Goal: Task Accomplishment & Management: Complete application form

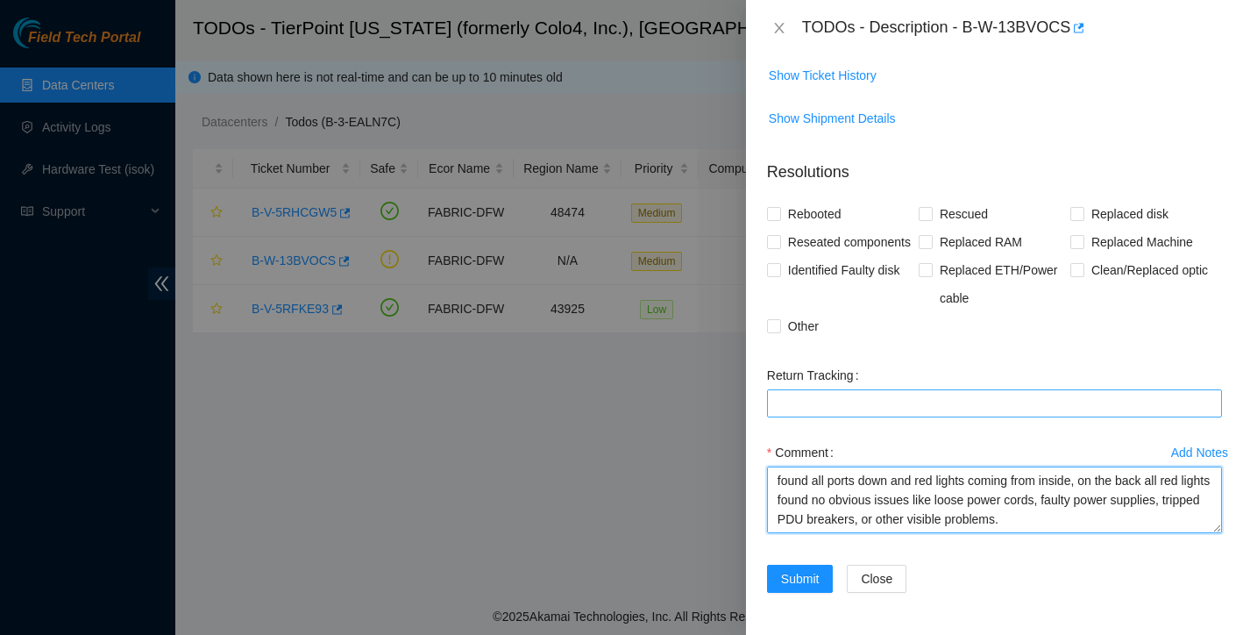
drag, startPoint x: 1036, startPoint y: 509, endPoint x: 979, endPoint y: 421, distance: 104.9
click at [979, 421] on form "Resolutions Rebooted Rescued Replaced disk Reseated components Replaced RAM Rep…" at bounding box center [994, 379] width 455 height 467
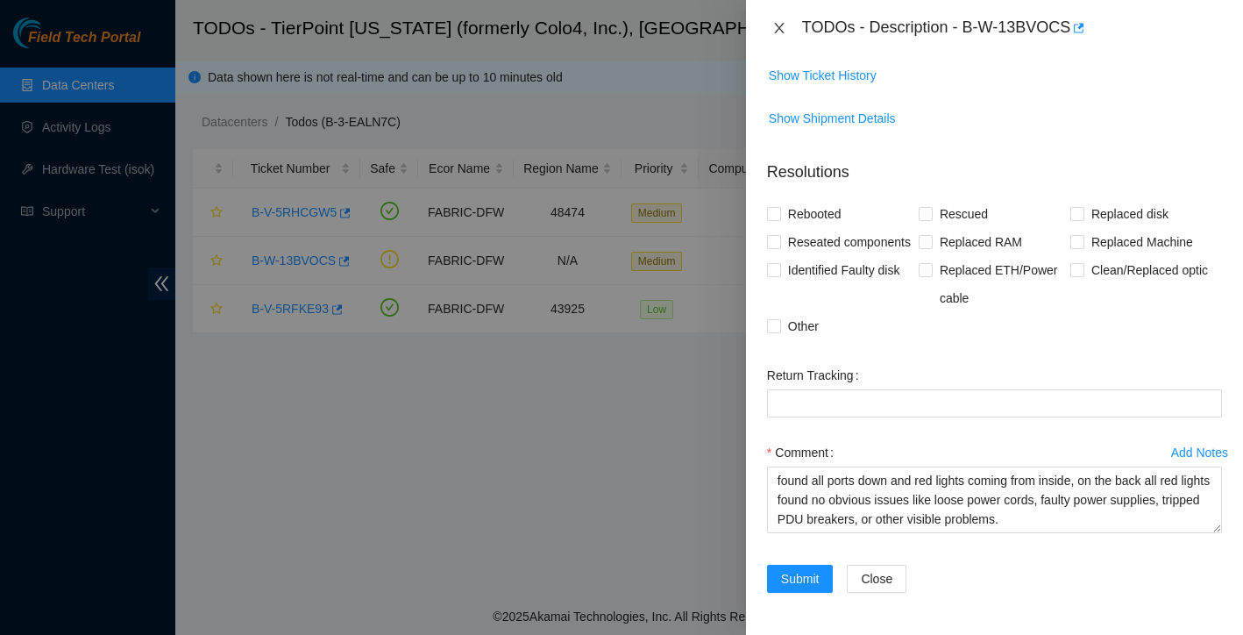
click at [778, 28] on icon "close" at bounding box center [780, 28] width 14 height 14
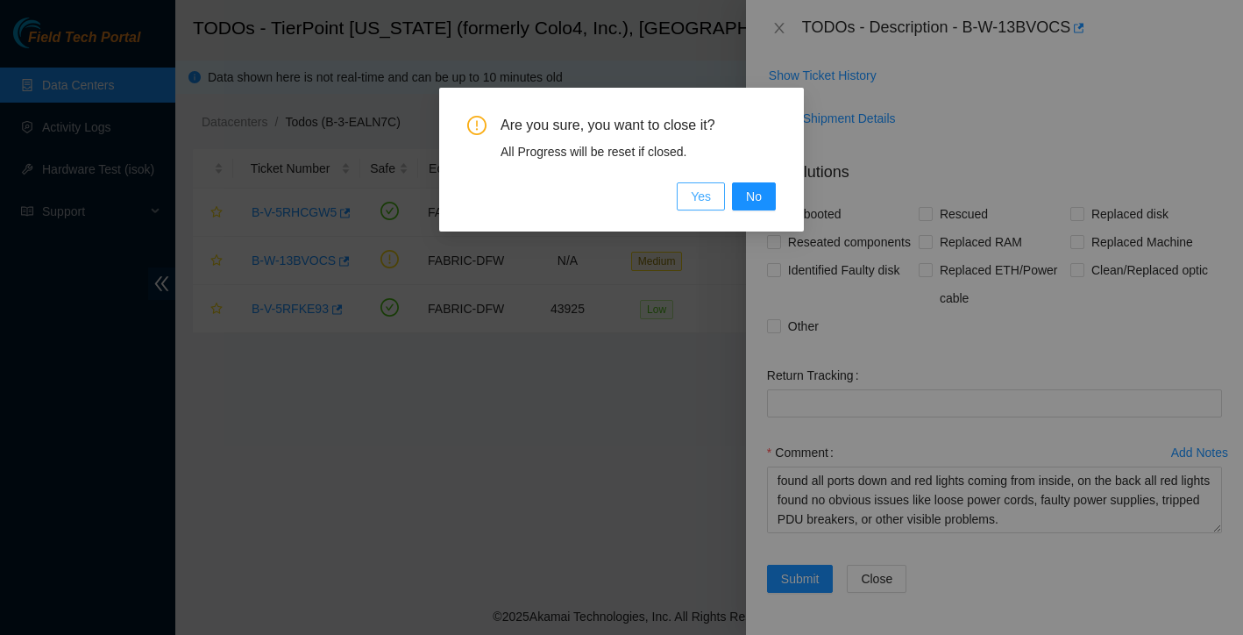
click at [695, 196] on span "Yes" at bounding box center [701, 196] width 20 height 19
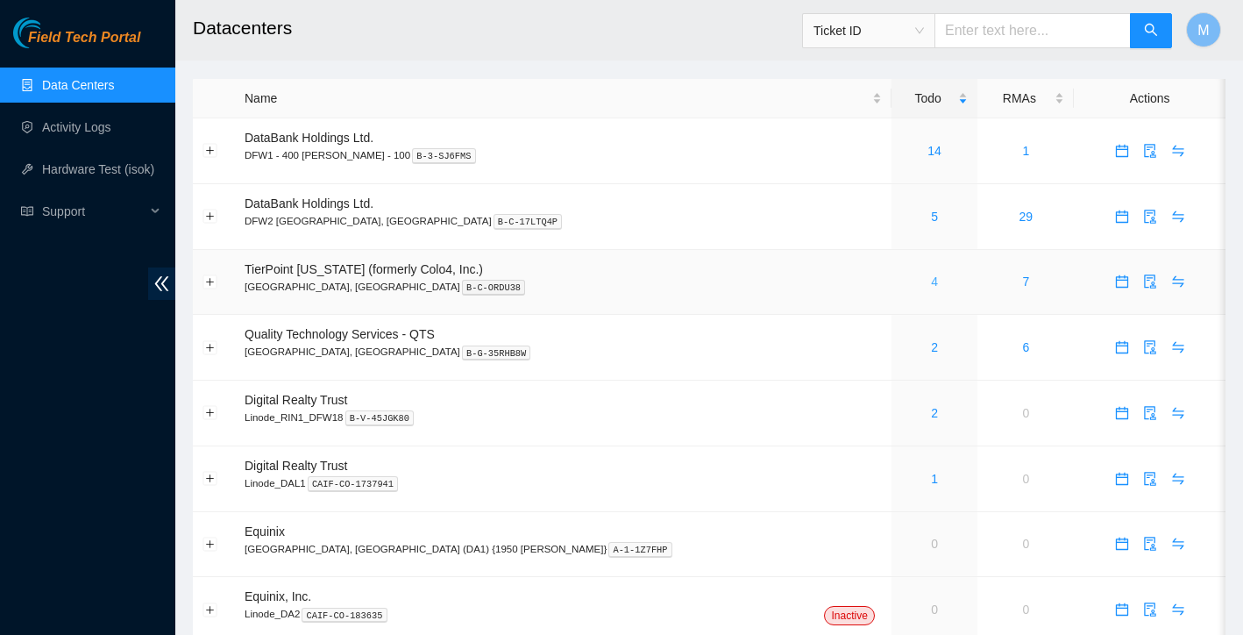
click at [931, 280] on link "4" at bounding box center [934, 281] width 7 height 14
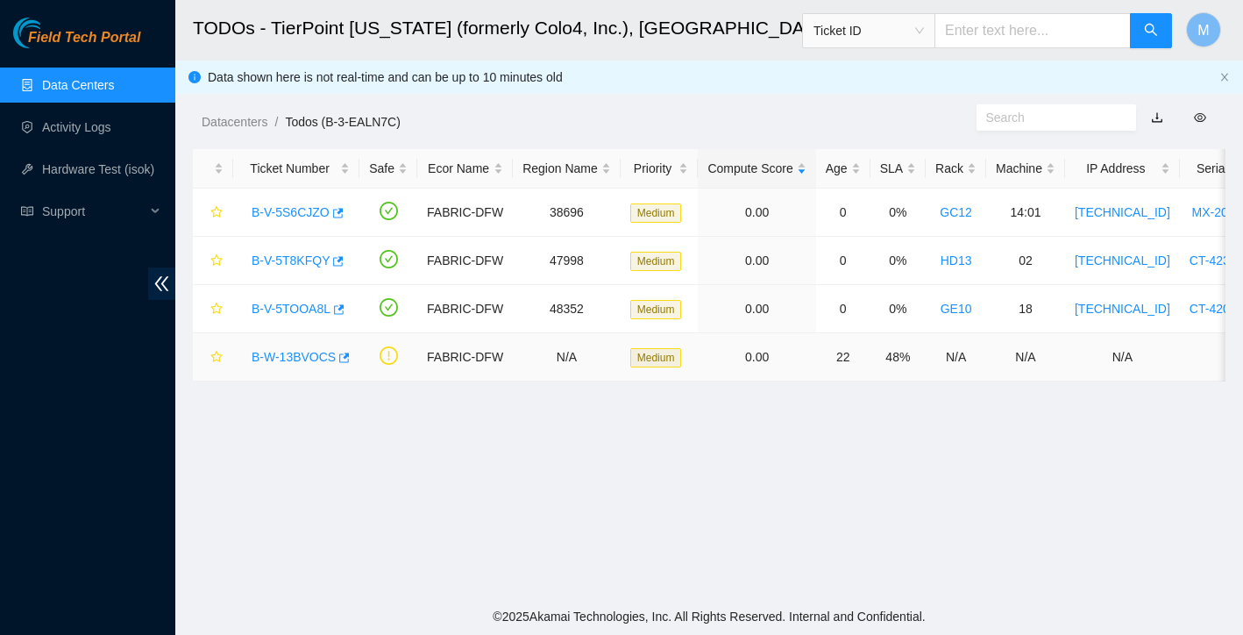
click at [282, 362] on link "B-W-13BVOCS" at bounding box center [294, 357] width 84 height 14
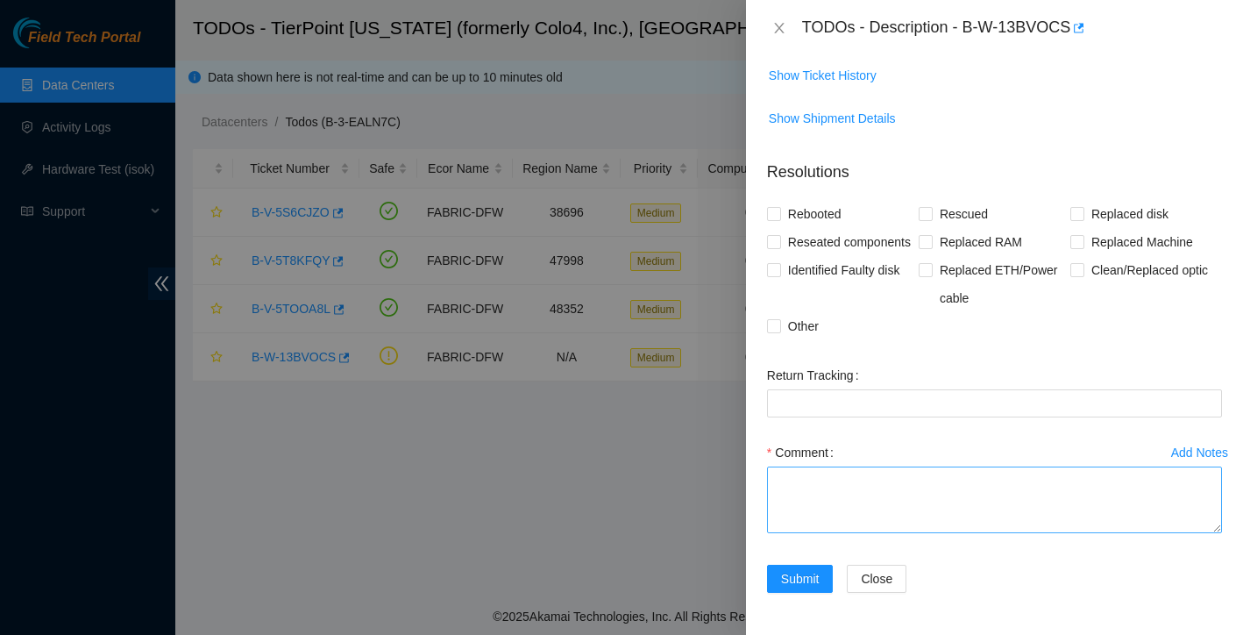
scroll to position [344, 0]
click at [871, 471] on textarea "Comment" at bounding box center [994, 500] width 455 height 67
paste textarea "found all ports down and red lights coming from inside, on the back all red lig…"
type textarea "found all ports down and red lights coming from inside, on the back all red lig…"
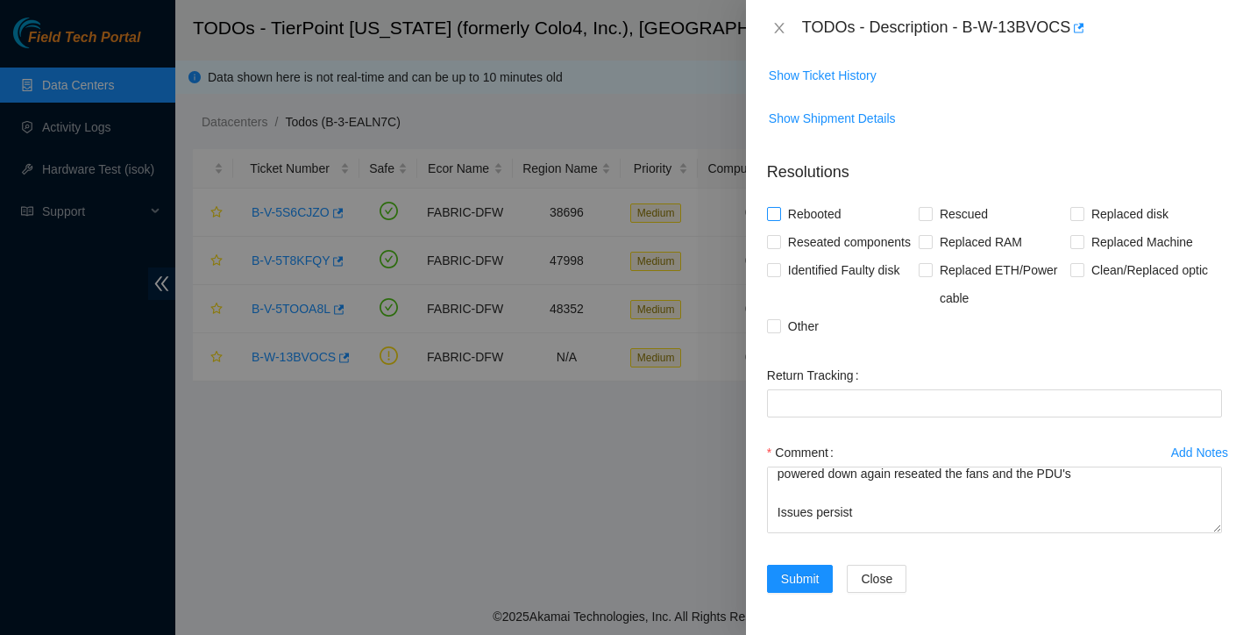
click at [773, 207] on input "Rebooted" at bounding box center [773, 213] width 12 height 12
checkbox input "true"
click at [773, 235] on input "Reseated components" at bounding box center [773, 241] width 12 height 12
checkbox input "true"
click at [807, 578] on span "Submit" at bounding box center [800, 578] width 39 height 19
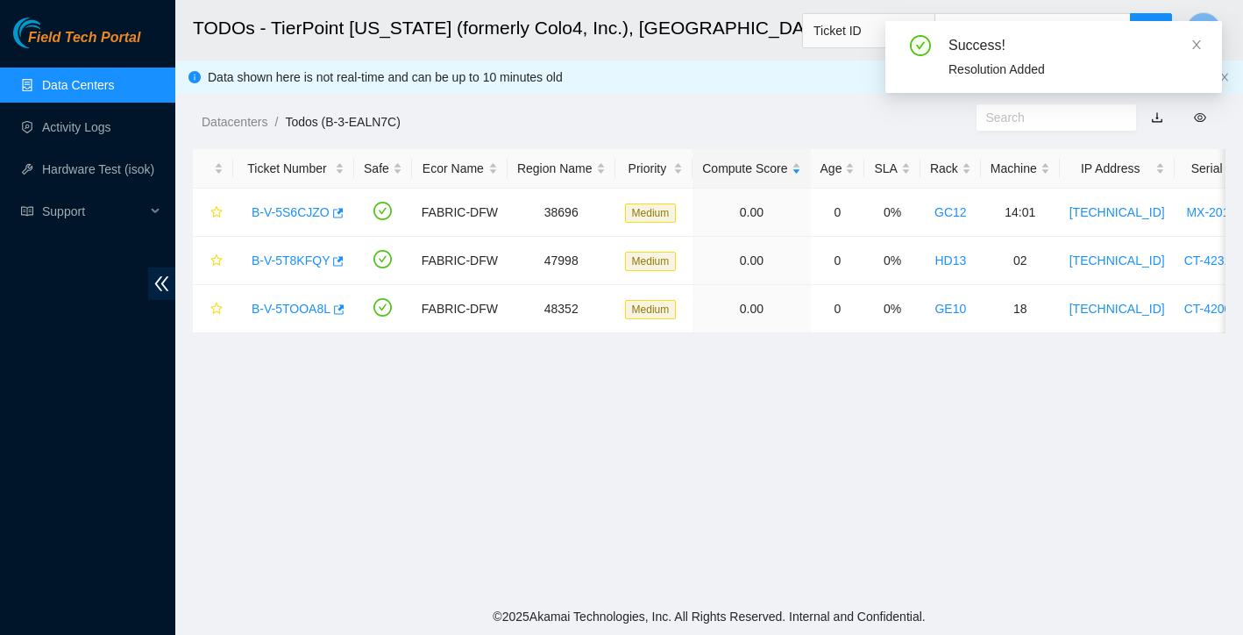
click at [114, 84] on link "Data Centers" at bounding box center [78, 85] width 72 height 14
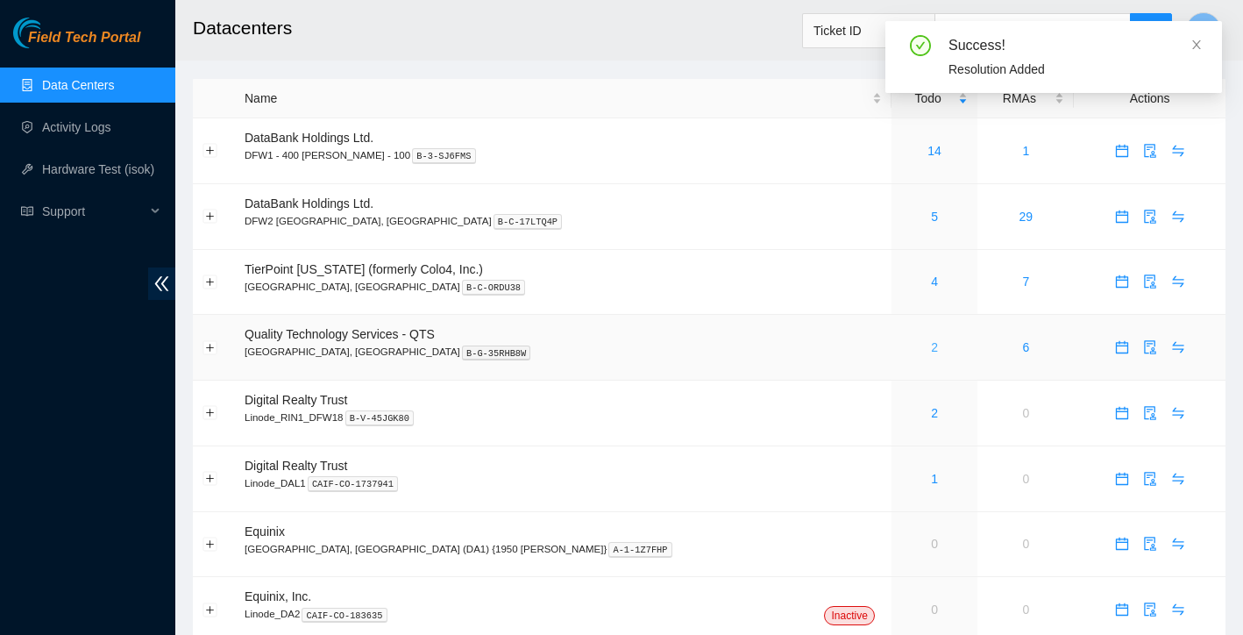
click at [931, 345] on link "2" at bounding box center [934, 347] width 7 height 14
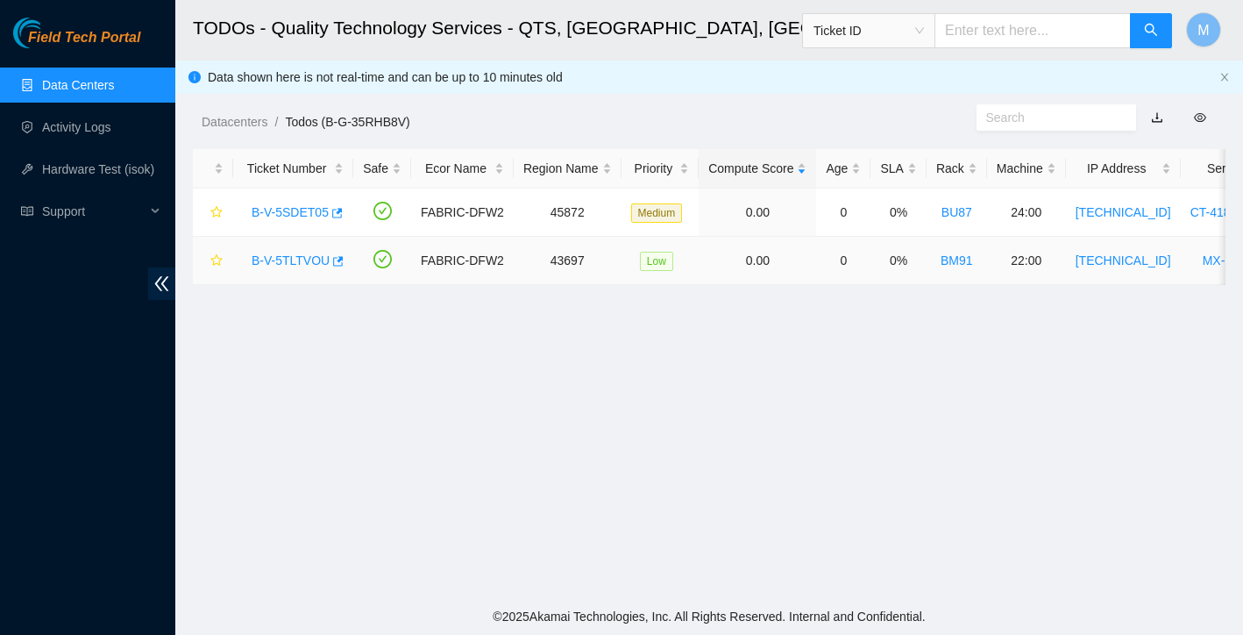
click at [291, 265] on link "B-V-5TLTVOU" at bounding box center [291, 260] width 78 height 14
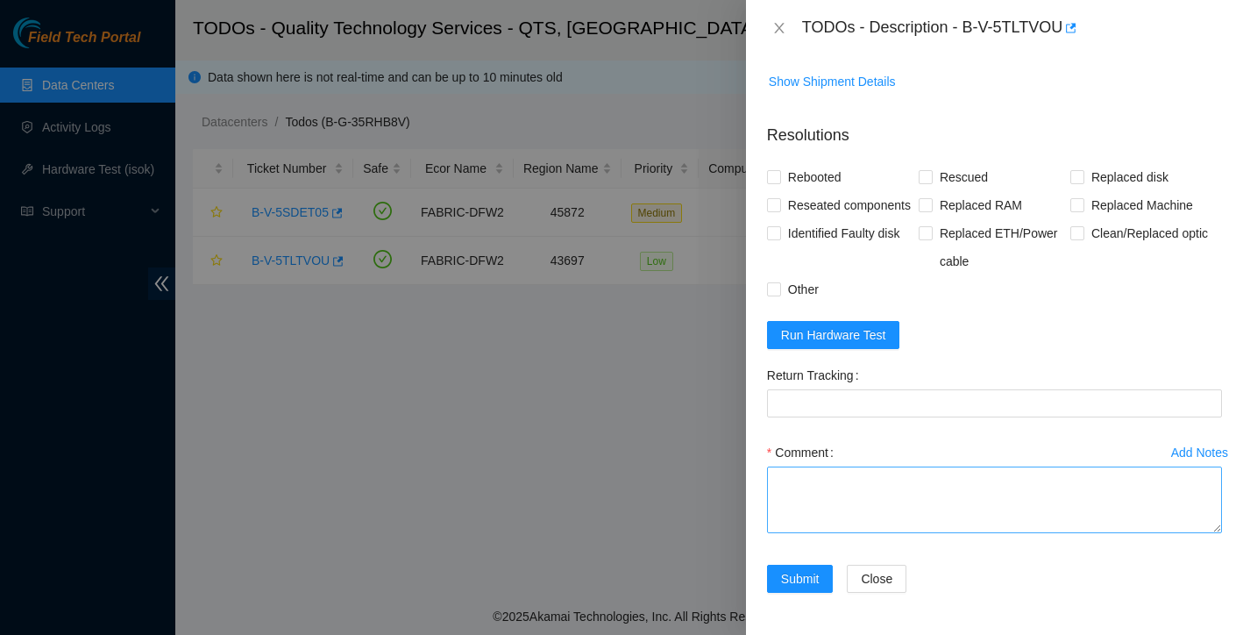
scroll to position [722, 0]
click at [844, 489] on textarea "Comment" at bounding box center [994, 500] width 455 height 67
type textarea "r"
type textarea "Found with no video powered down safely reseated all disks rescued reconfigured…"
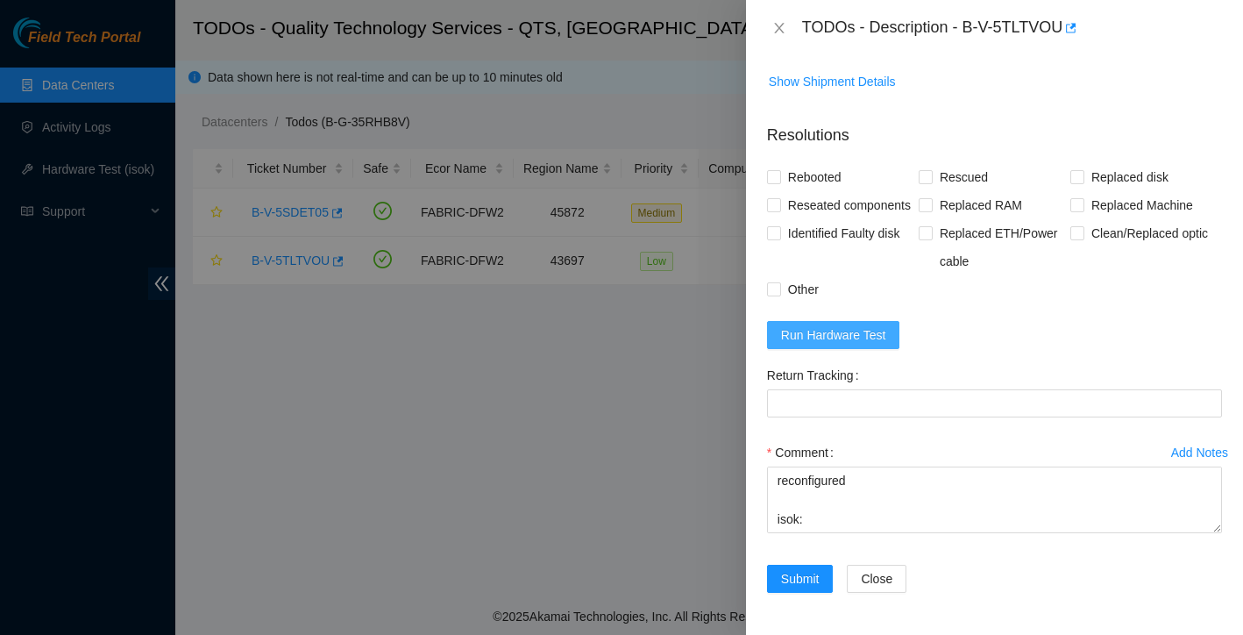
click at [887, 331] on span "Run Hardware Test" at bounding box center [833, 334] width 105 height 19
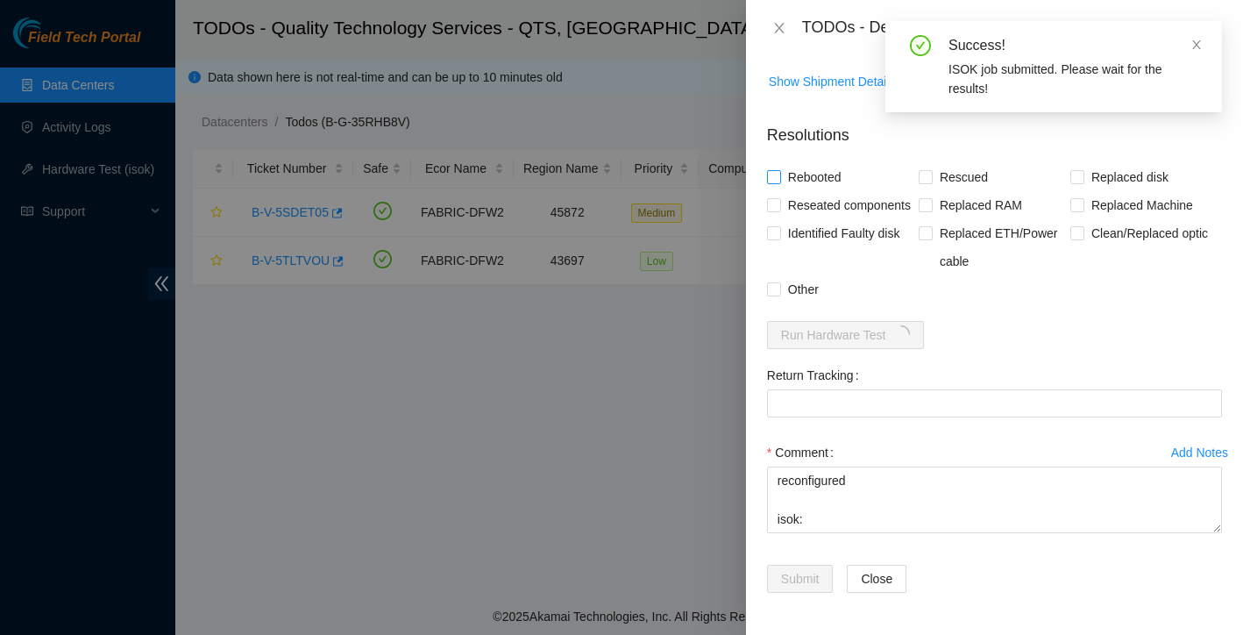
click at [780, 170] on span at bounding box center [774, 177] width 14 height 14
click at [780, 170] on input "Rebooted" at bounding box center [773, 176] width 12 height 12
checkbox input "true"
click at [780, 198] on span at bounding box center [774, 205] width 14 height 14
click at [780, 198] on input "Reseated components" at bounding box center [773, 204] width 12 height 12
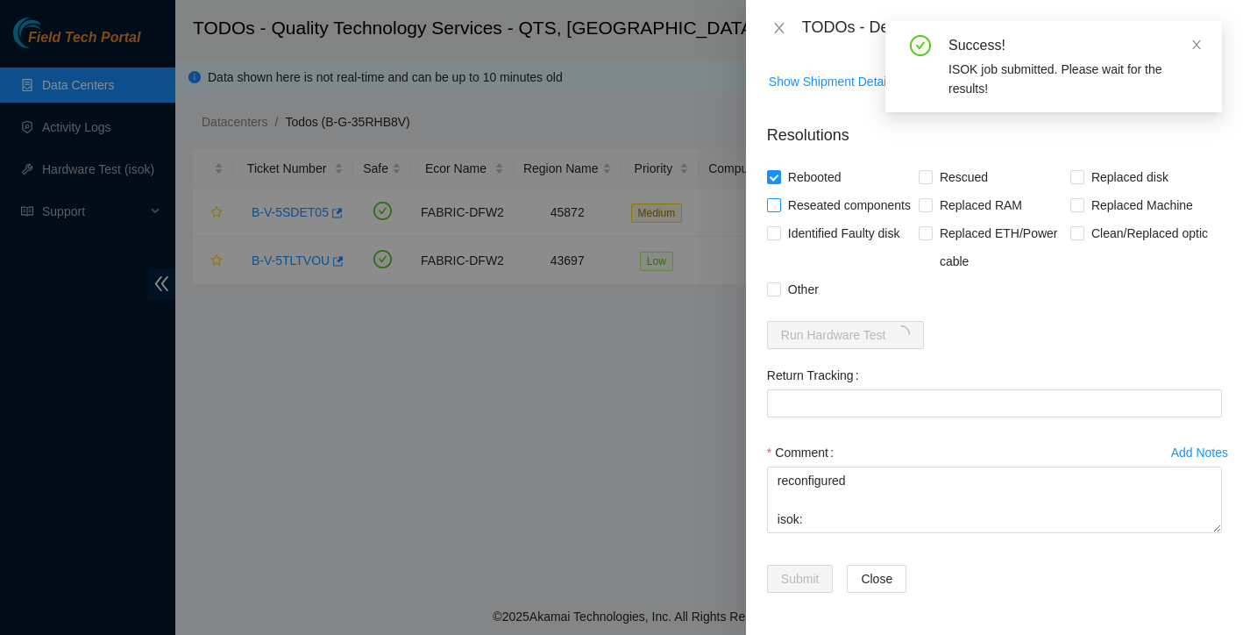
checkbox input "true"
click at [934, 163] on span "Rescued" at bounding box center [964, 177] width 62 height 28
click at [931, 170] on input "Rescued" at bounding box center [925, 176] width 12 height 12
checkbox input "true"
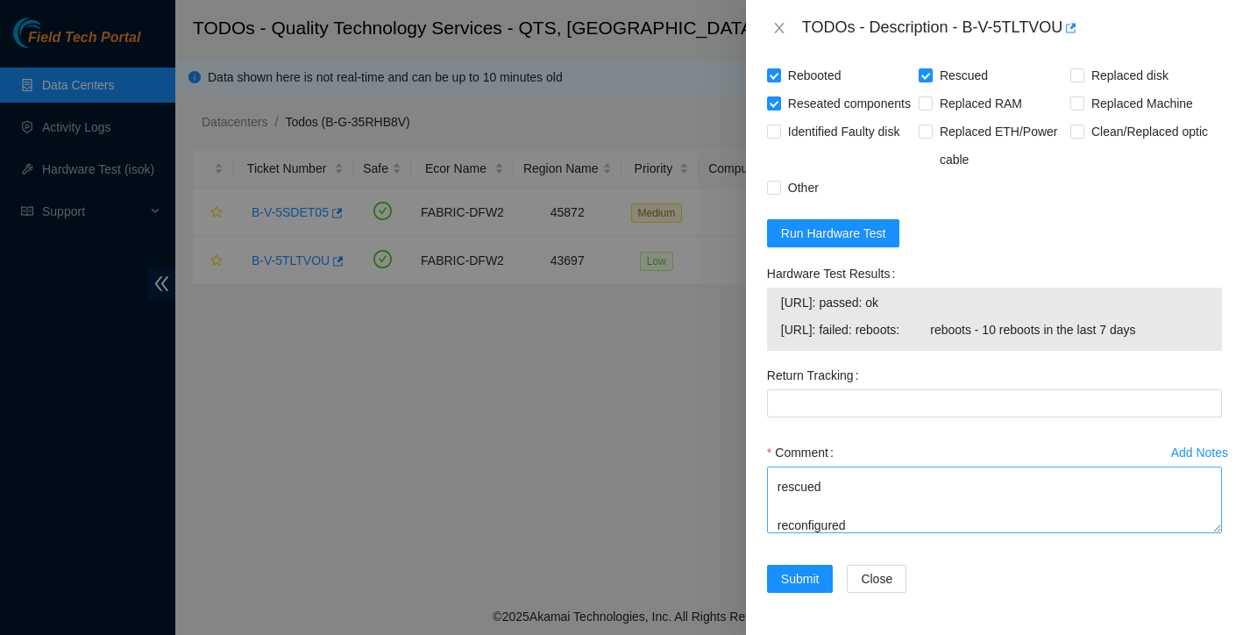
scroll to position [85, 0]
click at [903, 476] on textarea "Found with no video powered down safely reseated all disks rescued reconfigured…" at bounding box center [994, 500] width 455 height 67
click at [817, 519] on textarea "Found with no video powered down safely reseated all disks booted up video is u…" at bounding box center [994, 500] width 455 height 67
drag, startPoint x: 781, startPoint y: 303, endPoint x: 953, endPoint y: 311, distance: 172.1
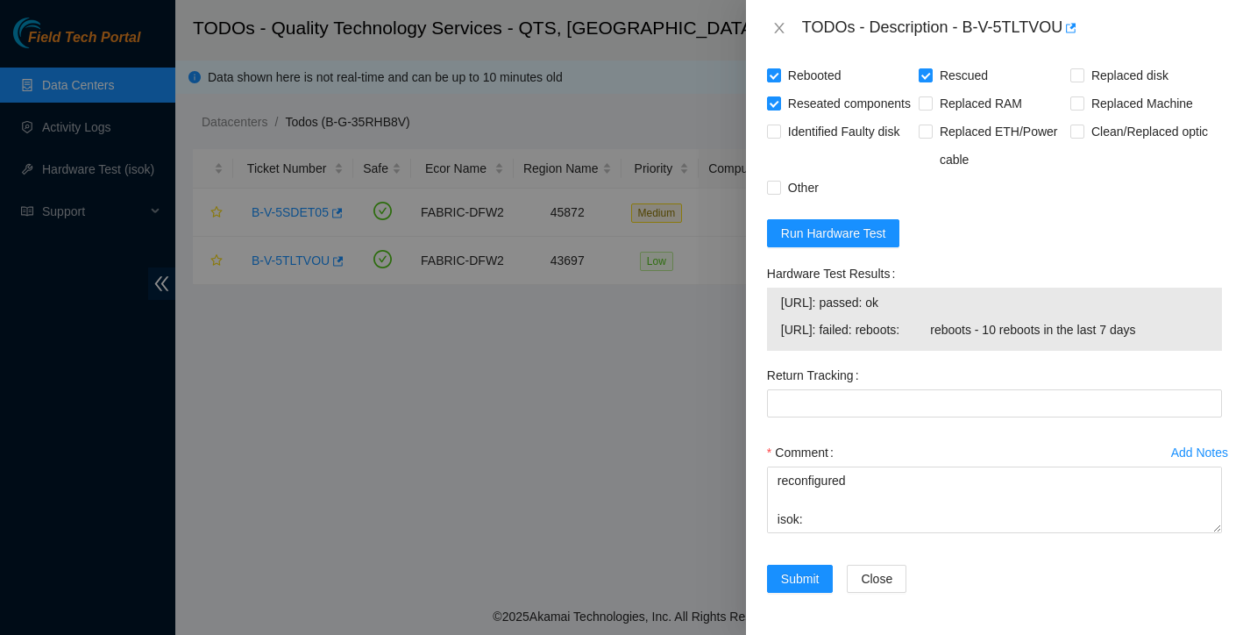
click at [954, 310] on span "23.193.38.46: passed: ok" at bounding box center [994, 302] width 427 height 19
copy span "23.193.38.46: passed: ok"
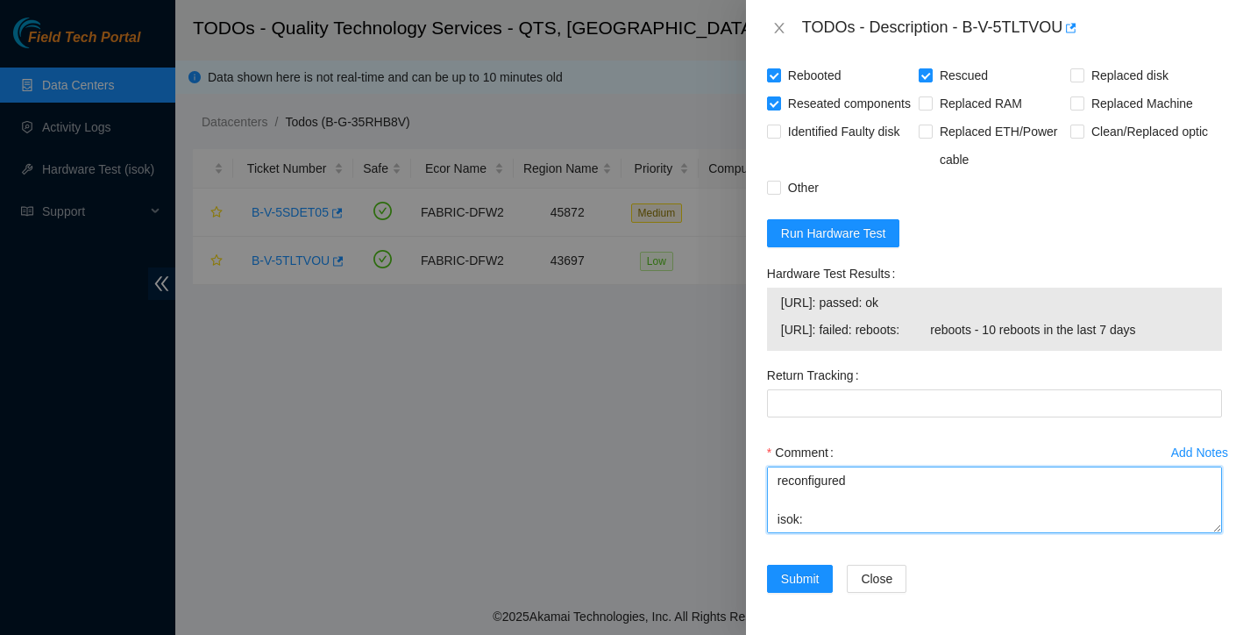
click at [785, 509] on textarea "Found with no video powered down safely reseated all disks booted up video is u…" at bounding box center [994, 500] width 455 height 67
paste textarea "23.193.38.46: passed: ok"
type textarea "Found with no video powered down safely reseated all disks booted up video is u…"
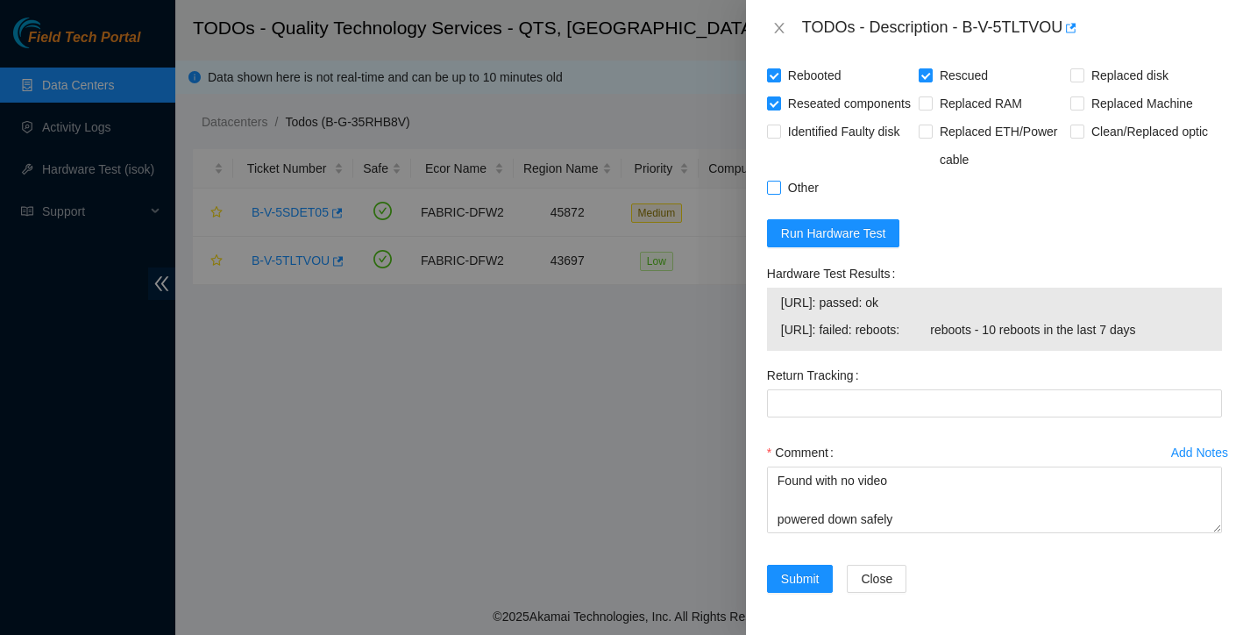
click at [771, 193] on input "Other" at bounding box center [773, 187] width 12 height 12
checkbox input "true"
click at [808, 579] on span "Submit" at bounding box center [800, 578] width 39 height 19
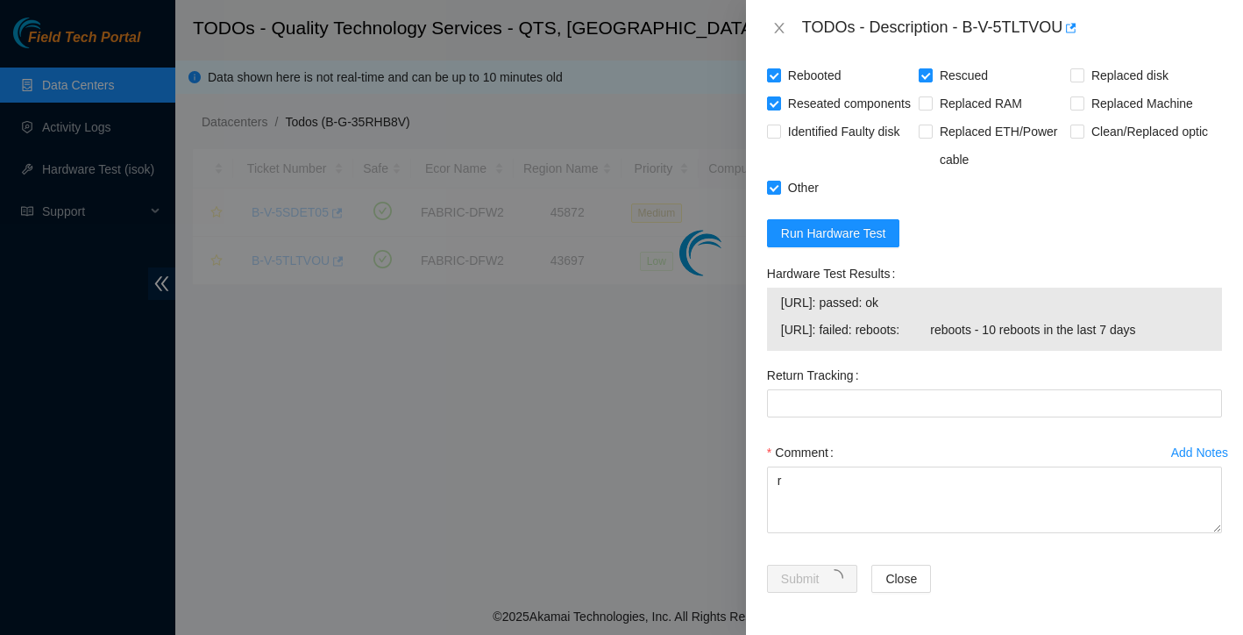
scroll to position [344, 0]
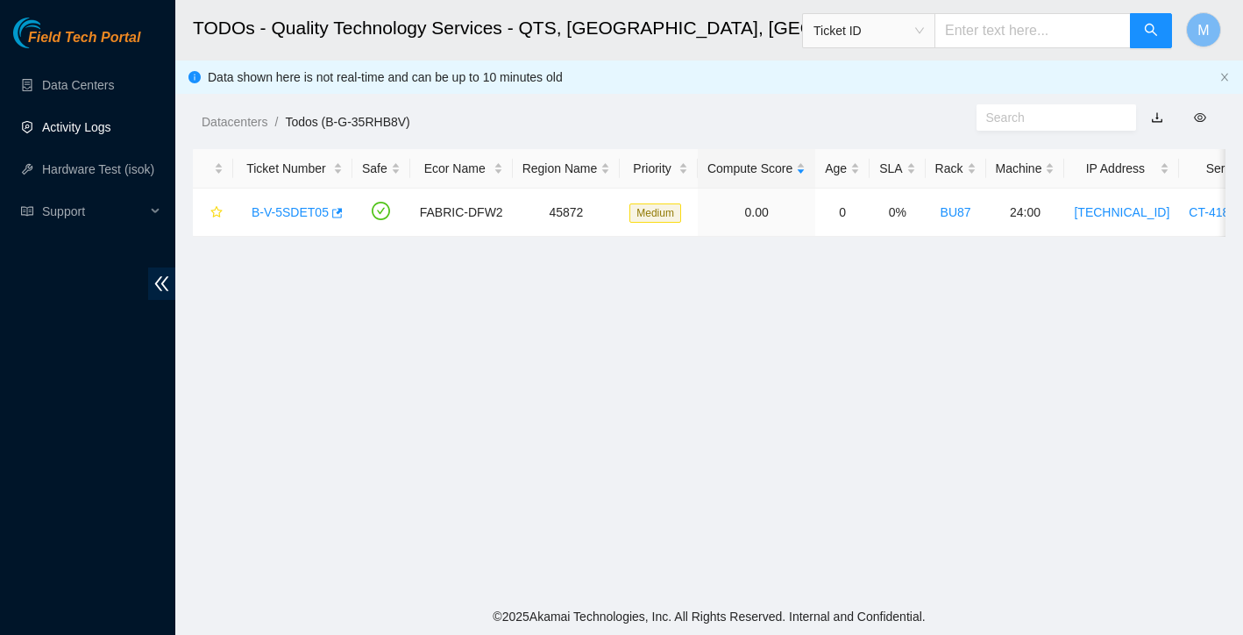
click at [95, 120] on link "Activity Logs" at bounding box center [76, 127] width 69 height 14
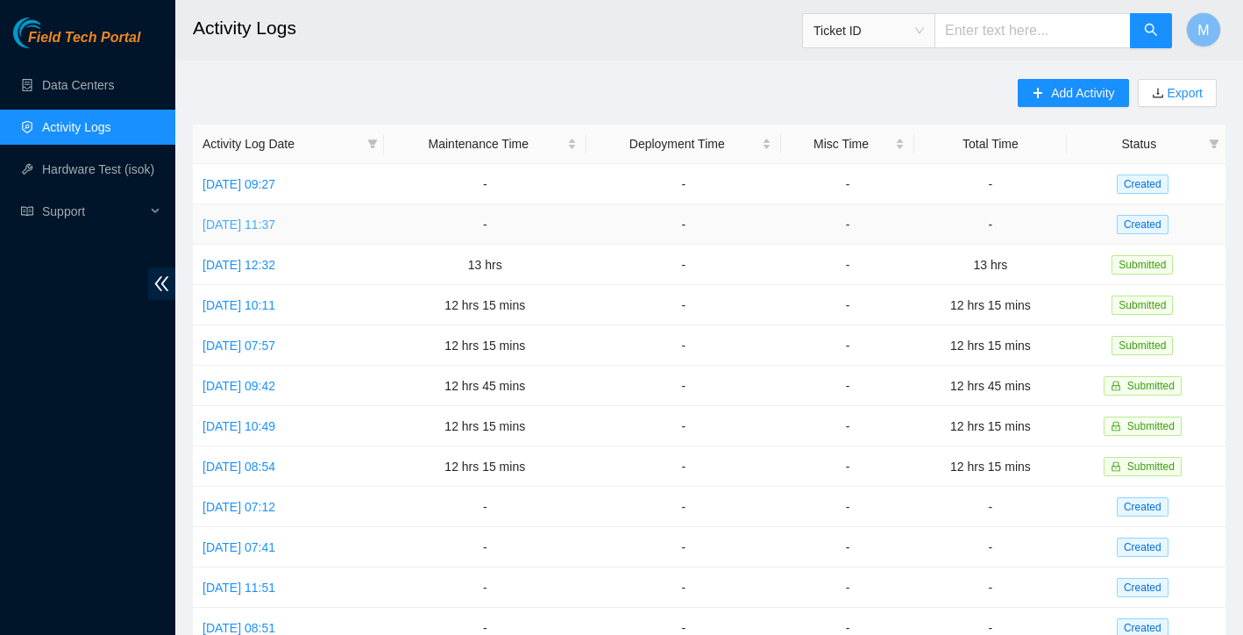
click at [275, 225] on link "[DATE] 11:37" at bounding box center [239, 224] width 73 height 14
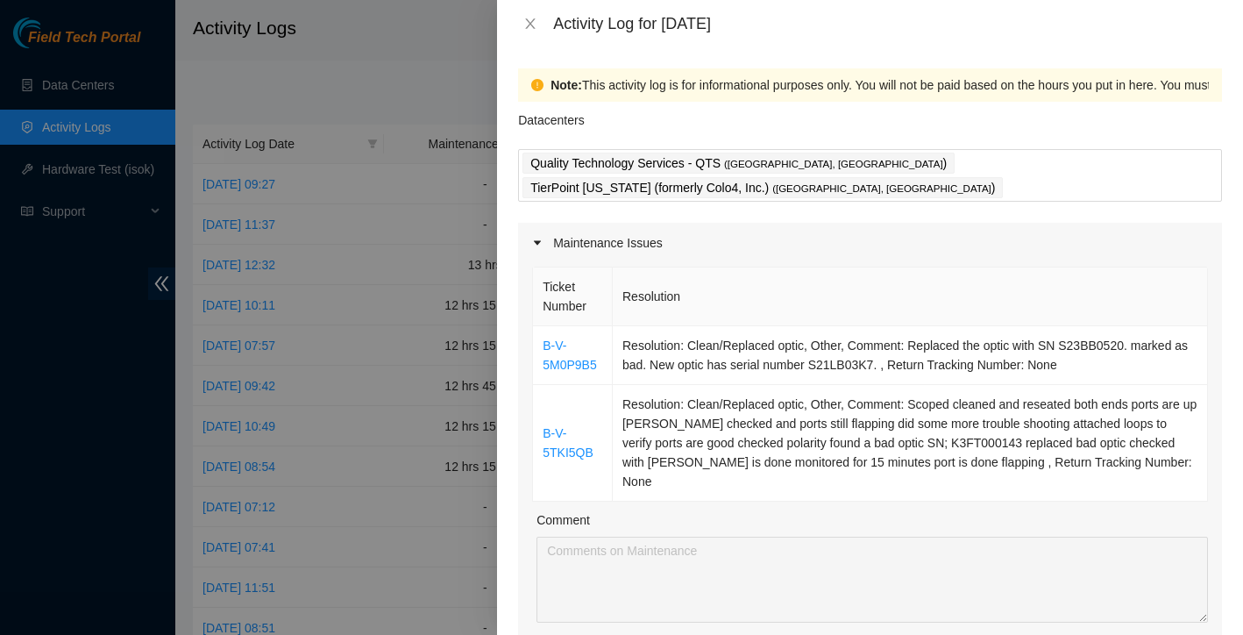
click at [361, 55] on div at bounding box center [621, 317] width 1243 height 635
click at [528, 25] on icon "close" at bounding box center [531, 24] width 14 height 14
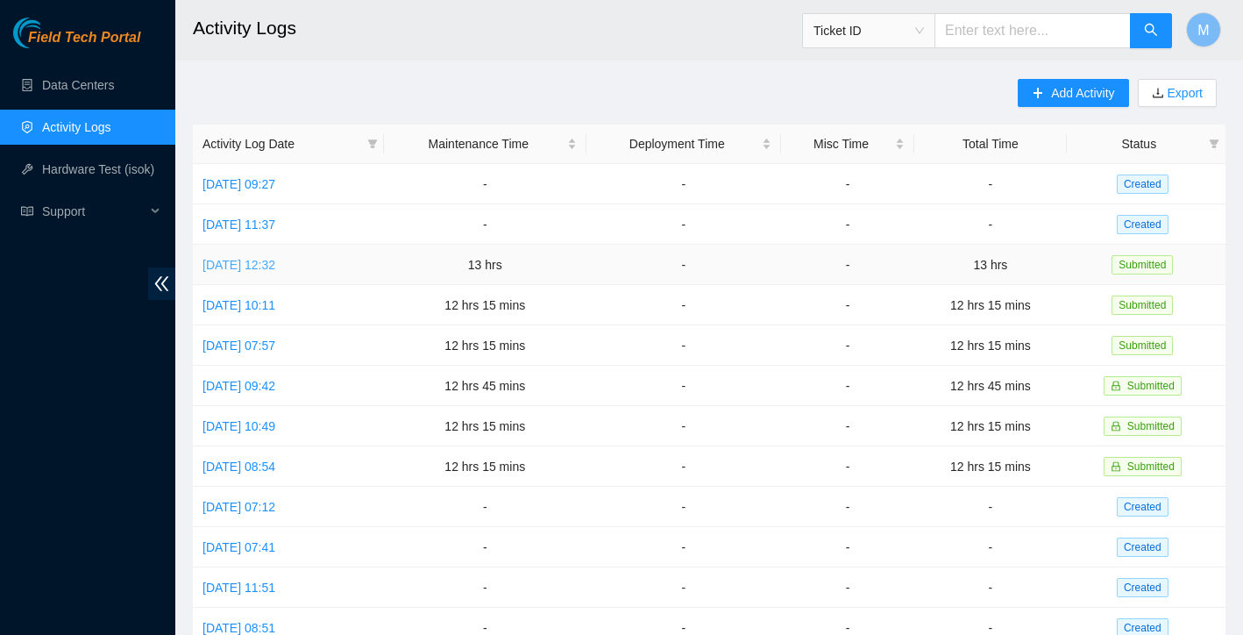
click at [252, 260] on link "[DATE] 12:32" at bounding box center [239, 265] width 73 height 14
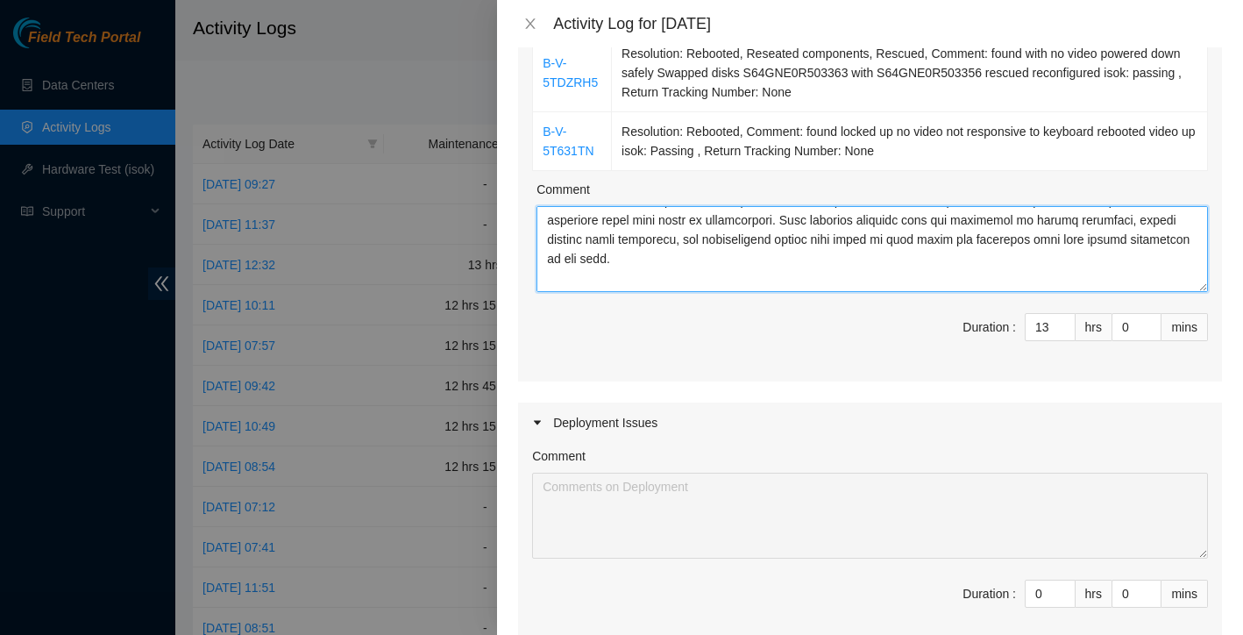
scroll to position [656, 0]
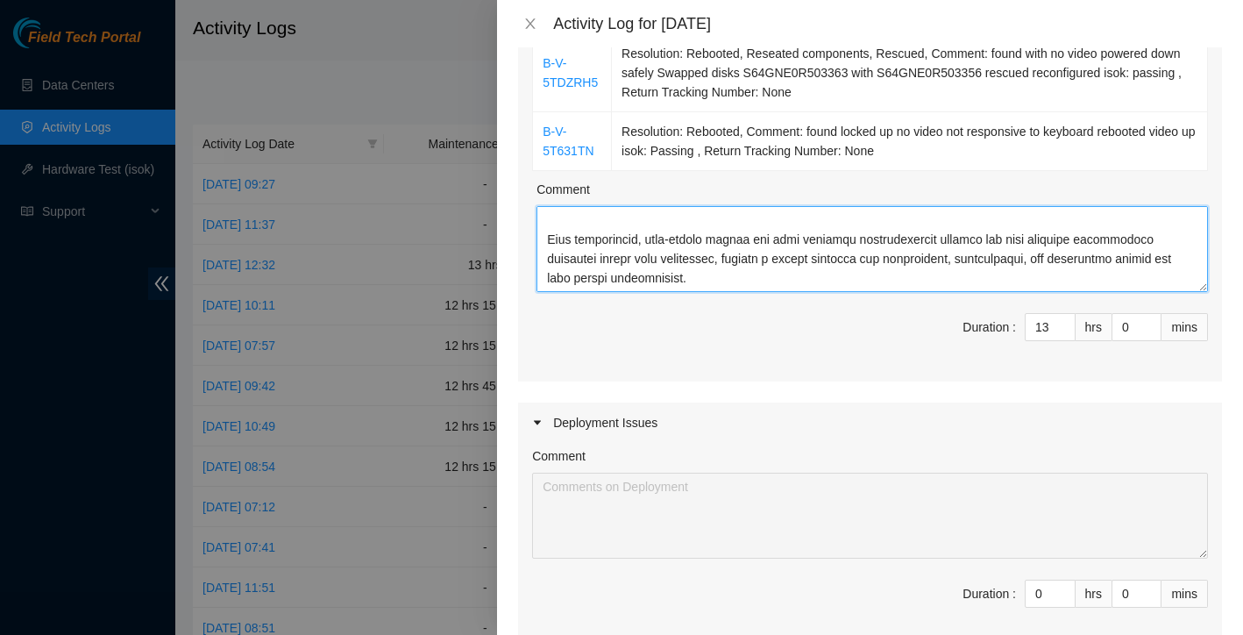
drag, startPoint x: 546, startPoint y: 232, endPoint x: 680, endPoint y: 318, distance: 158.6
click at [680, 318] on div "Ticket Number Resolution B-V-5S2P46H Resolution: Other, Comment: Please return …" at bounding box center [870, 99] width 704 height 566
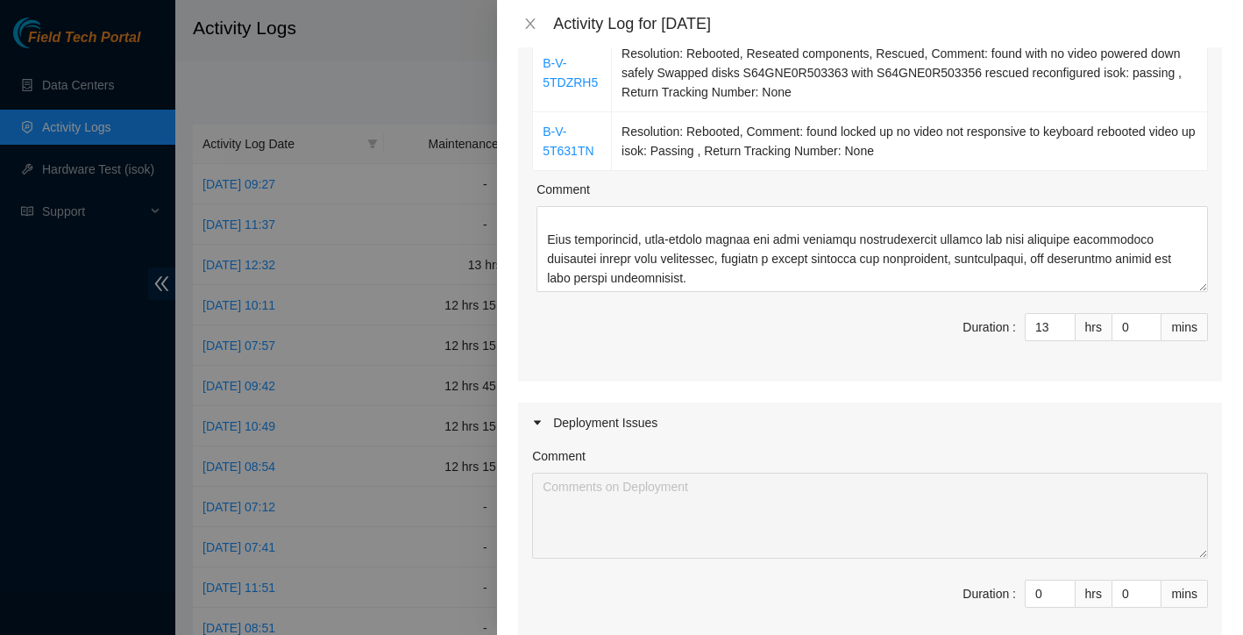
click at [473, 250] on div at bounding box center [621, 317] width 1243 height 635
click at [531, 25] on icon "close" at bounding box center [531, 24] width 14 height 14
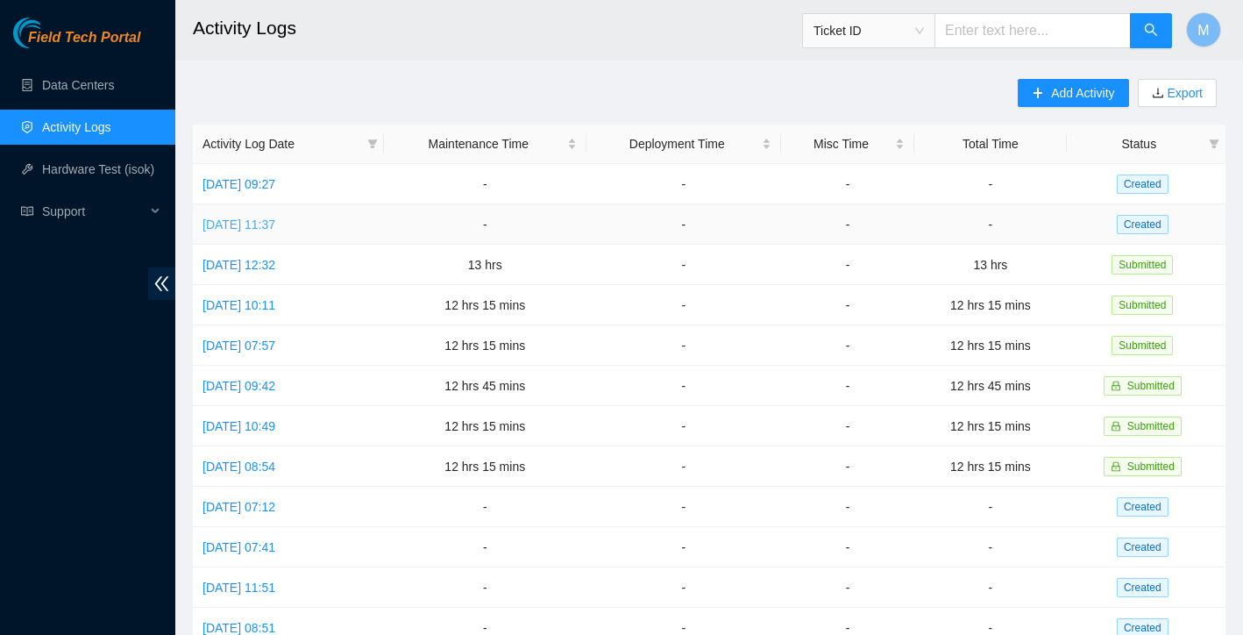
click at [275, 225] on link "[DATE] 11:37" at bounding box center [239, 224] width 73 height 14
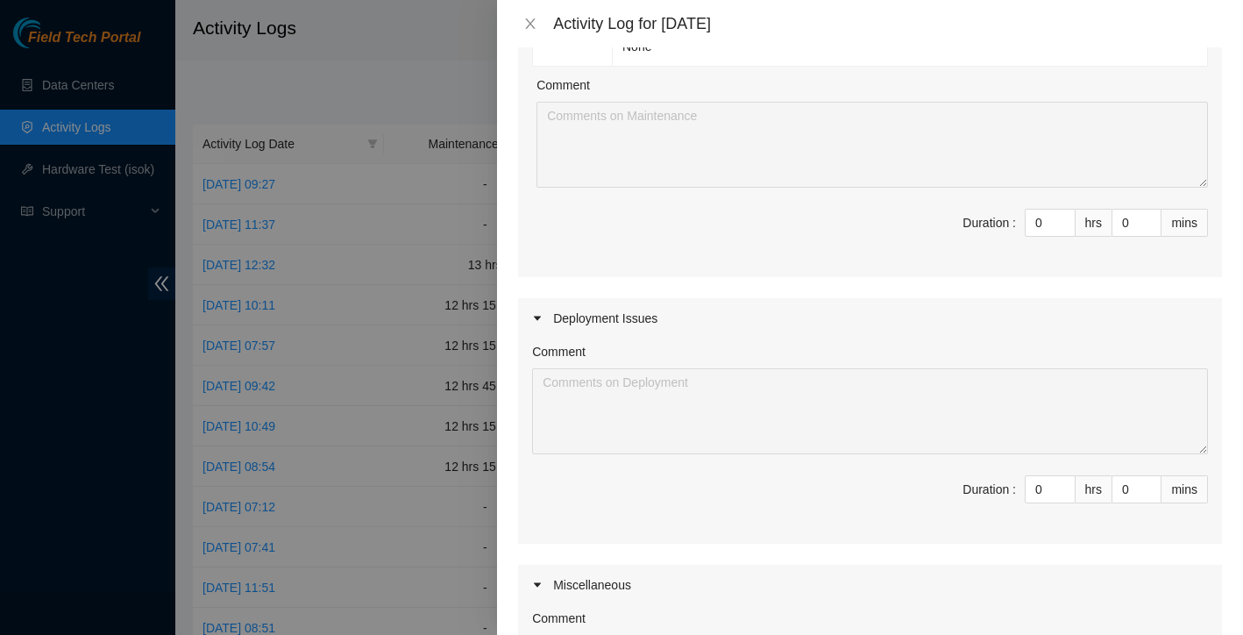
scroll to position [168, 0]
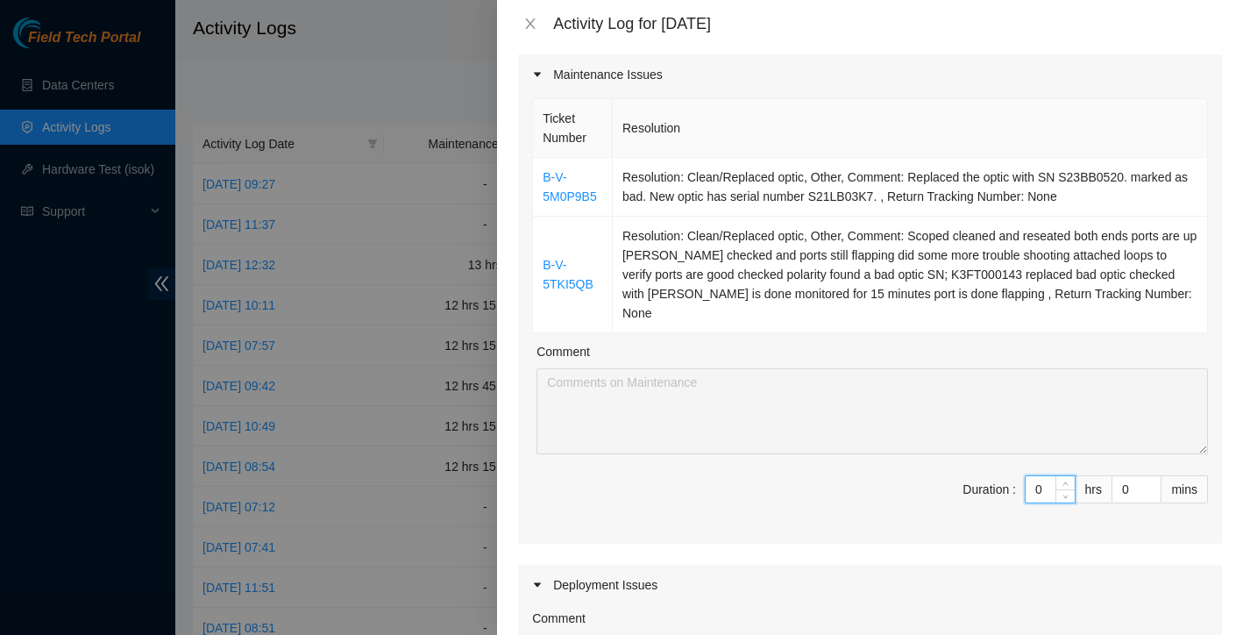
click at [1050, 476] on input "0" at bounding box center [1050, 489] width 49 height 26
type input "1"
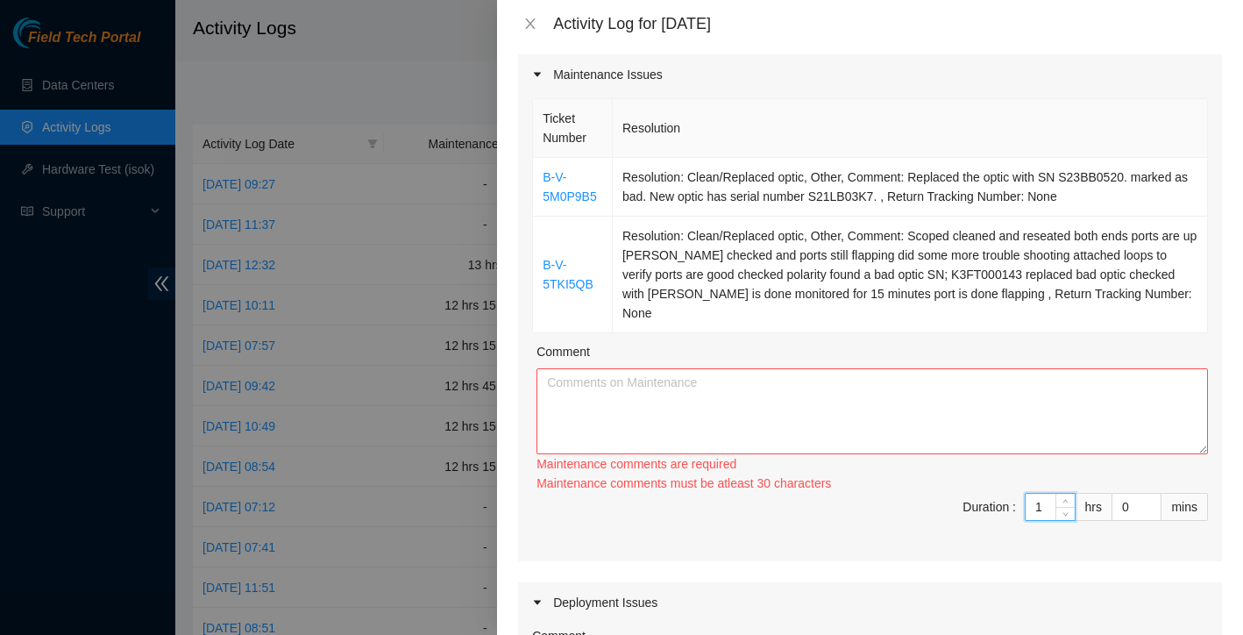
type input "12"
click at [1142, 504] on span "Decrease Value" at bounding box center [1151, 512] width 19 height 16
type input "12"
click at [1132, 494] on input "0" at bounding box center [1137, 507] width 48 height 26
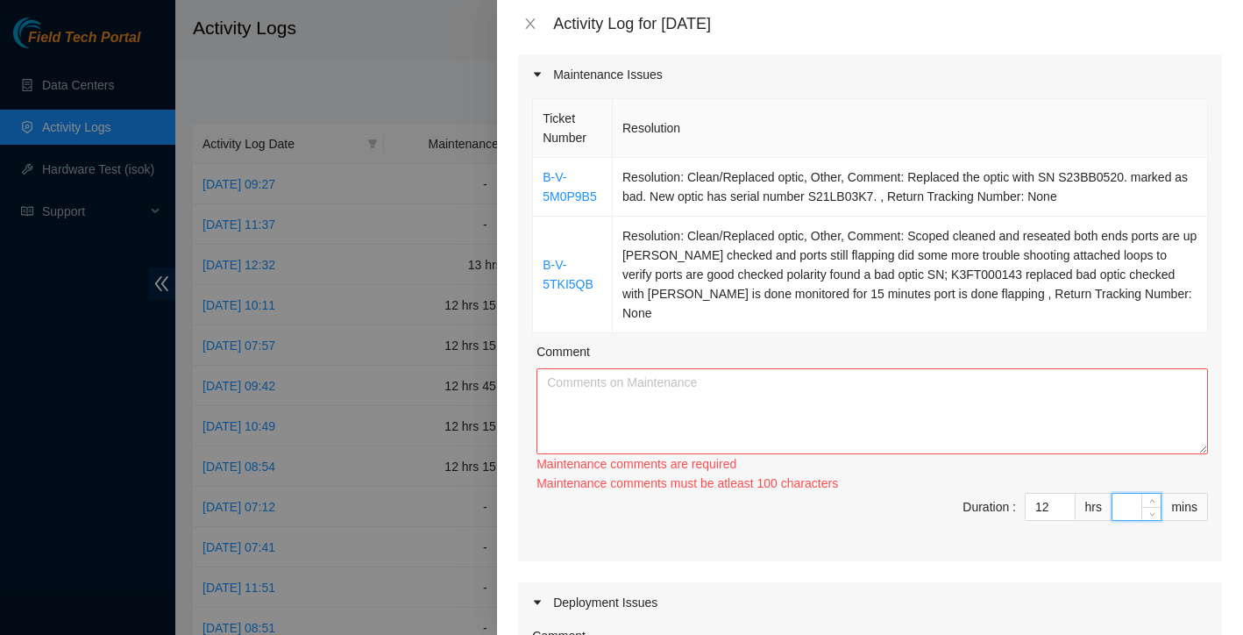
type input "4"
type input "40"
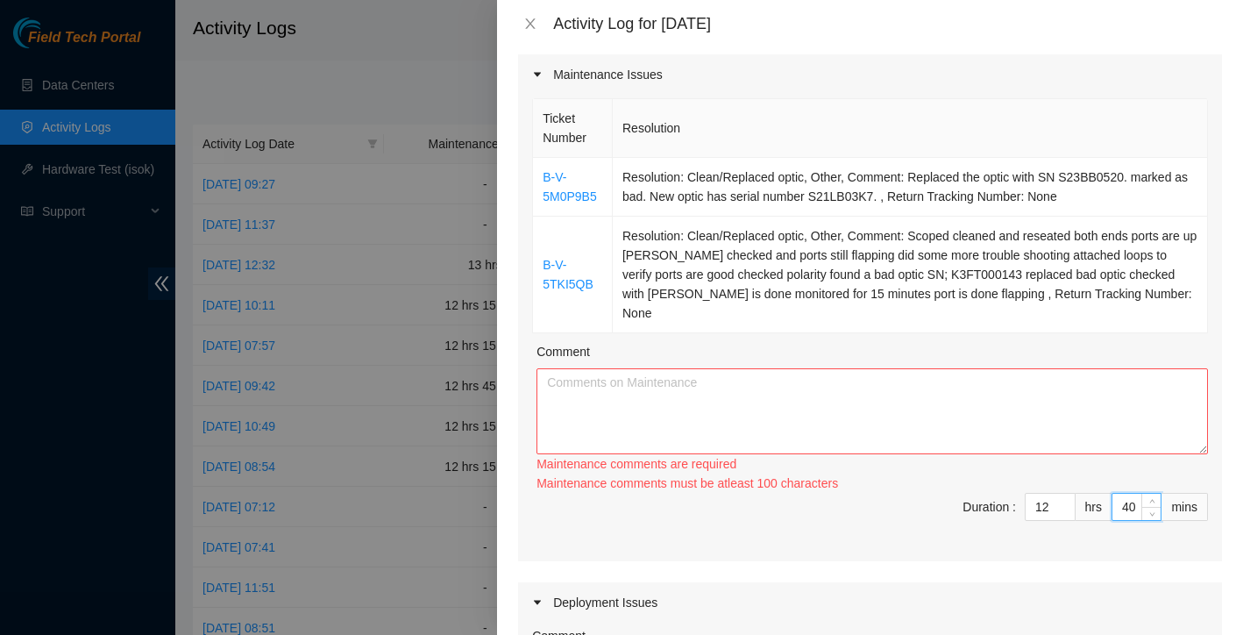
click at [901, 502] on span "Duration : 12 hrs 40 mins" at bounding box center [870, 517] width 676 height 49
click at [720, 402] on textarea "Comment" at bounding box center [873, 411] width 672 height 86
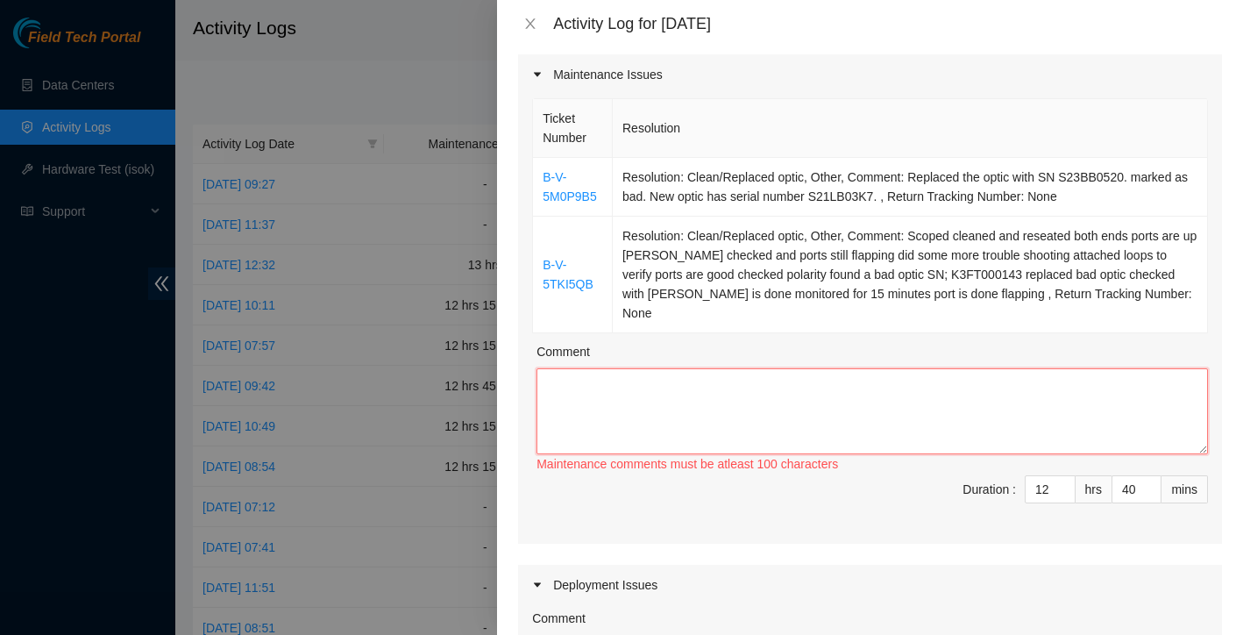
paste textarea "Worked alongside Yzaak to improve overall organization, cleanliness, and operat…"
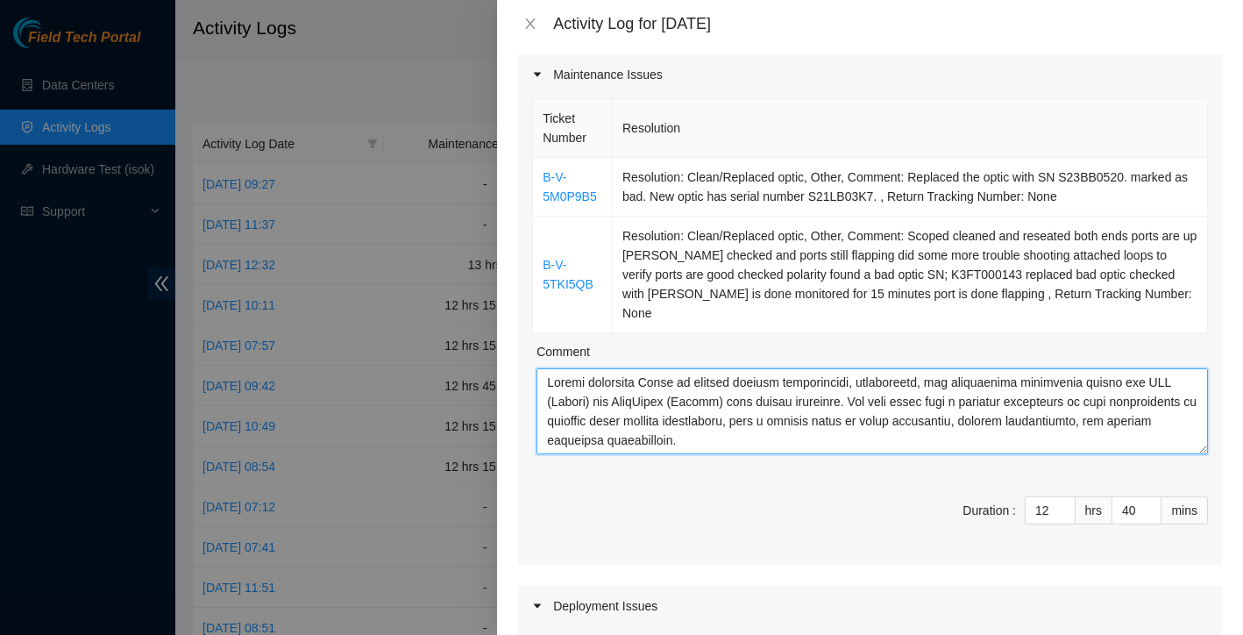
scroll to position [482, 0]
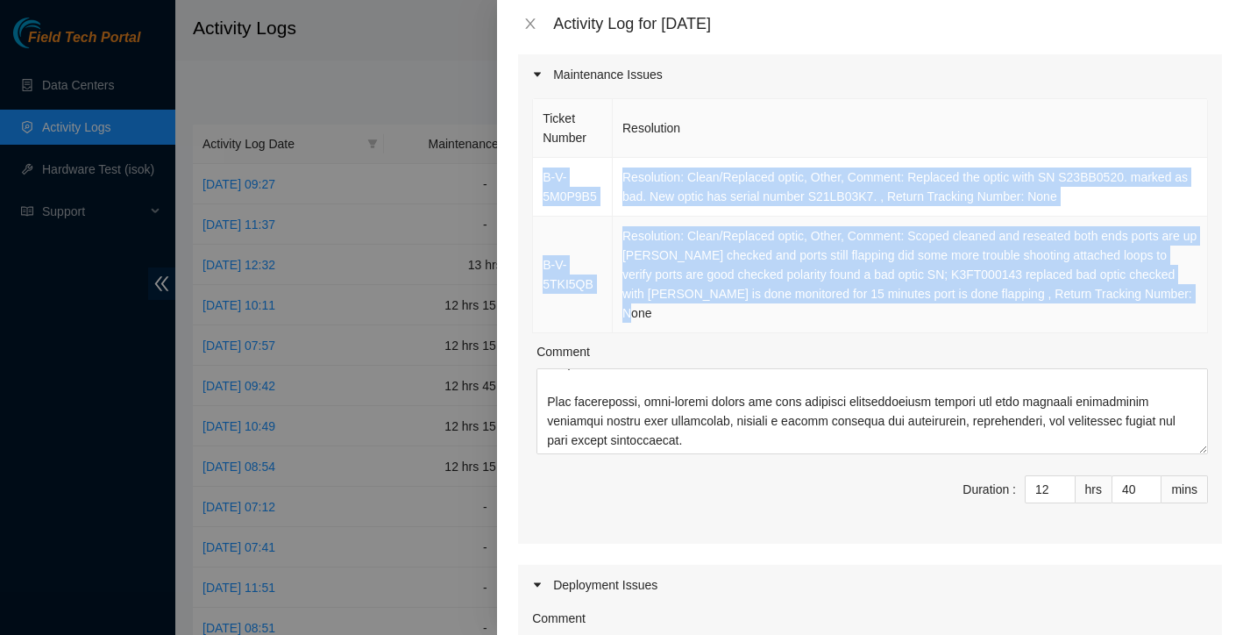
drag, startPoint x: 539, startPoint y: 144, endPoint x: 711, endPoint y: 281, distance: 220.2
click at [711, 281] on tbody "B-V-5M0P9B5 Resolution: Clean/Replaced optic, Other, Comment: Replaced the opti…" at bounding box center [870, 245] width 675 height 175
copy tbody "B-V-5M0P9B5 Resolution: Clean/Replaced optic, Other, Comment: Replaced the opti…"
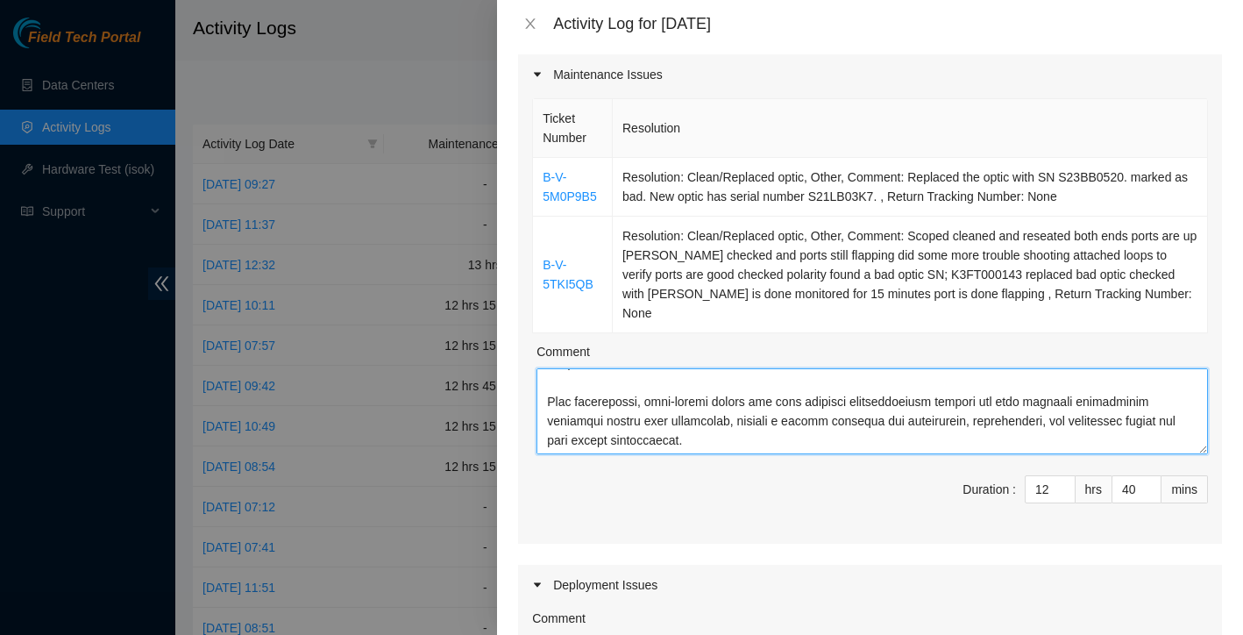
click at [566, 368] on textarea "Comment" at bounding box center [873, 411] width 672 height 86
click at [564, 368] on textarea "Comment" at bounding box center [873, 411] width 672 height 86
paste textarea "B-V-5M0P9B5 Resolution: Clean/Replaced optic, Other, Comment: Replaced the opti…"
click at [595, 393] on textarea "Comment" at bounding box center [873, 411] width 672 height 86
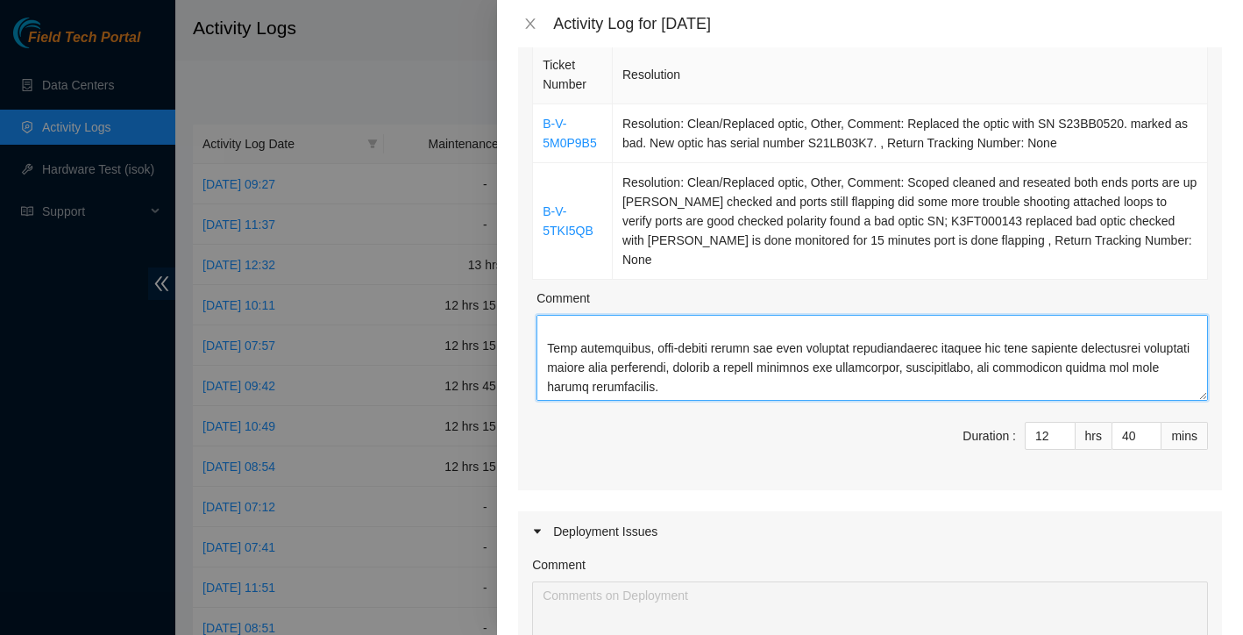
scroll to position [175, 0]
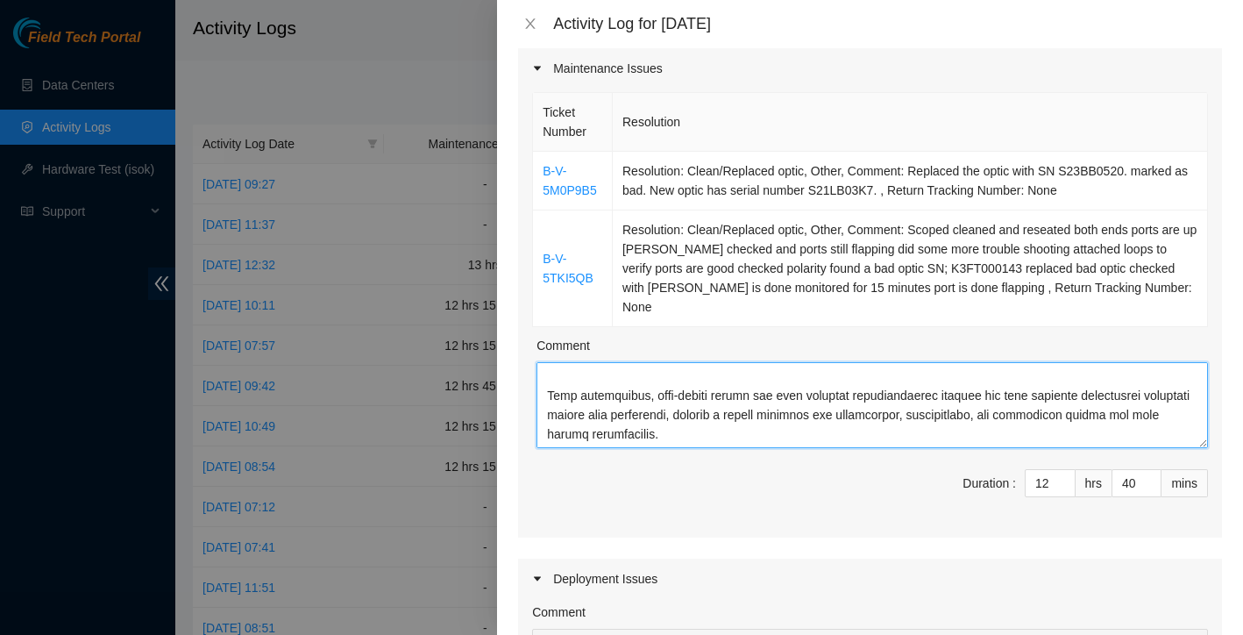
drag, startPoint x: 551, startPoint y: 367, endPoint x: 789, endPoint y: 483, distance: 265.1
click at [789, 483] on div "Ticket Number Resolution B-V-5M0P9B5 Resolution: Clean/Replaced optic, Other, C…" at bounding box center [870, 313] width 704 height 449
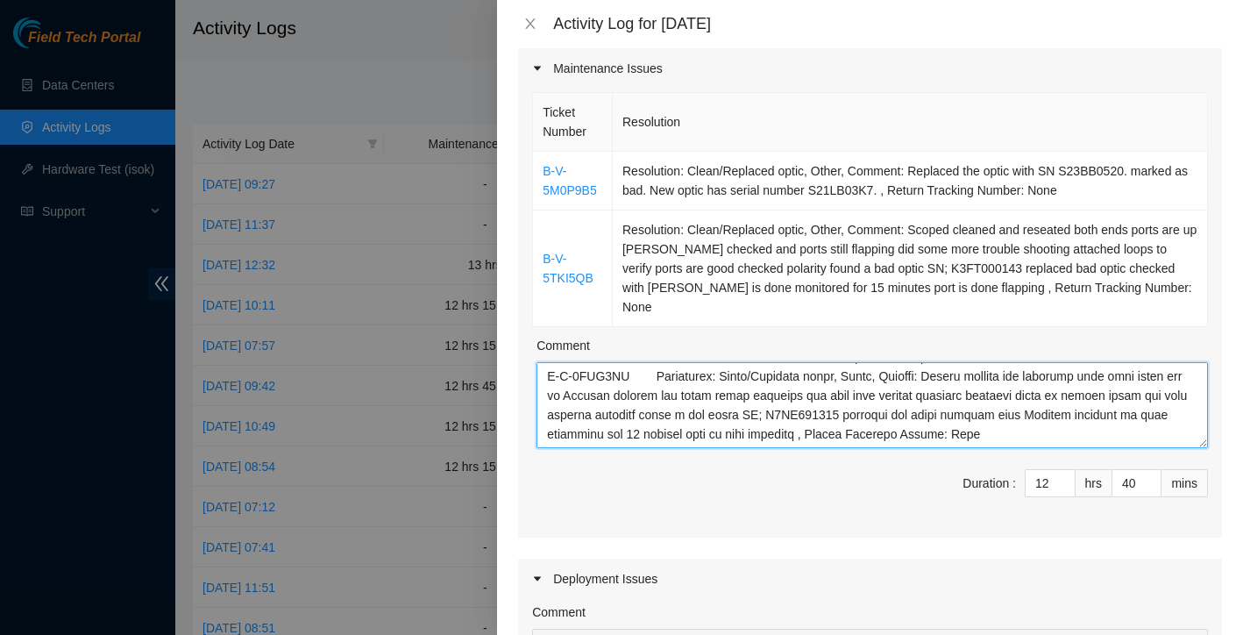
scroll to position [563, 0]
paste textarea "Worked alongside Yzaak to improve overall organization, cleanliness, and operat…"
type textarea "Worked alongside Yzaak to improve overall organization, cleanliness, and operat…"
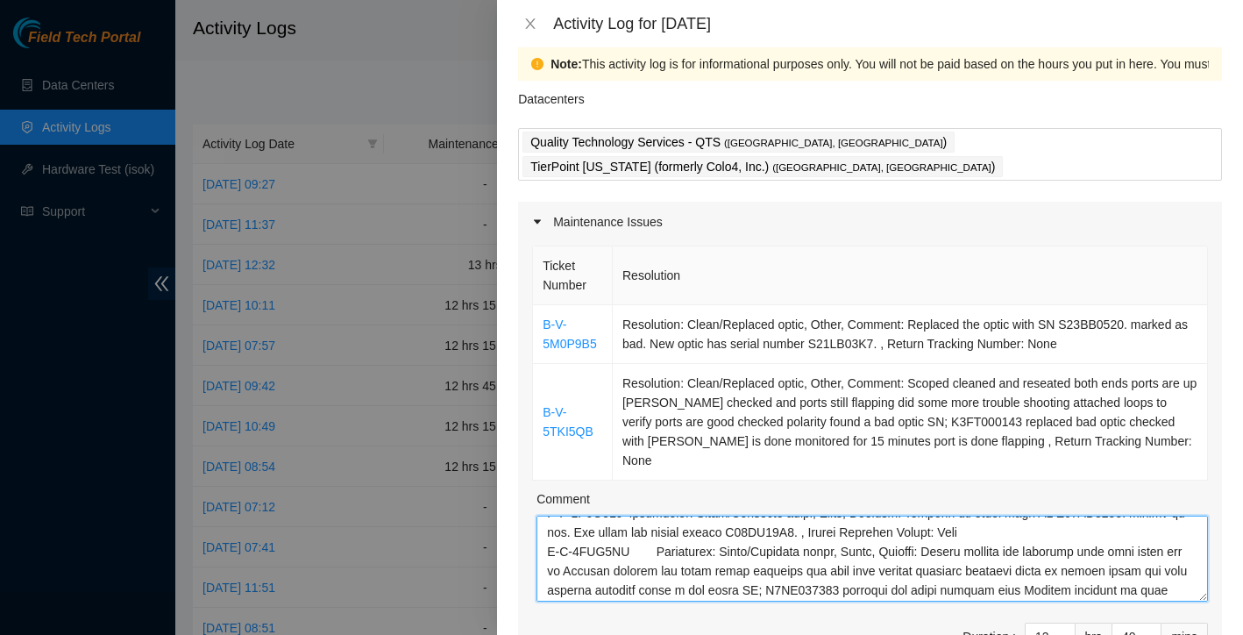
scroll to position [420, 0]
click at [685, 552] on textarea "Comment" at bounding box center [873, 559] width 672 height 86
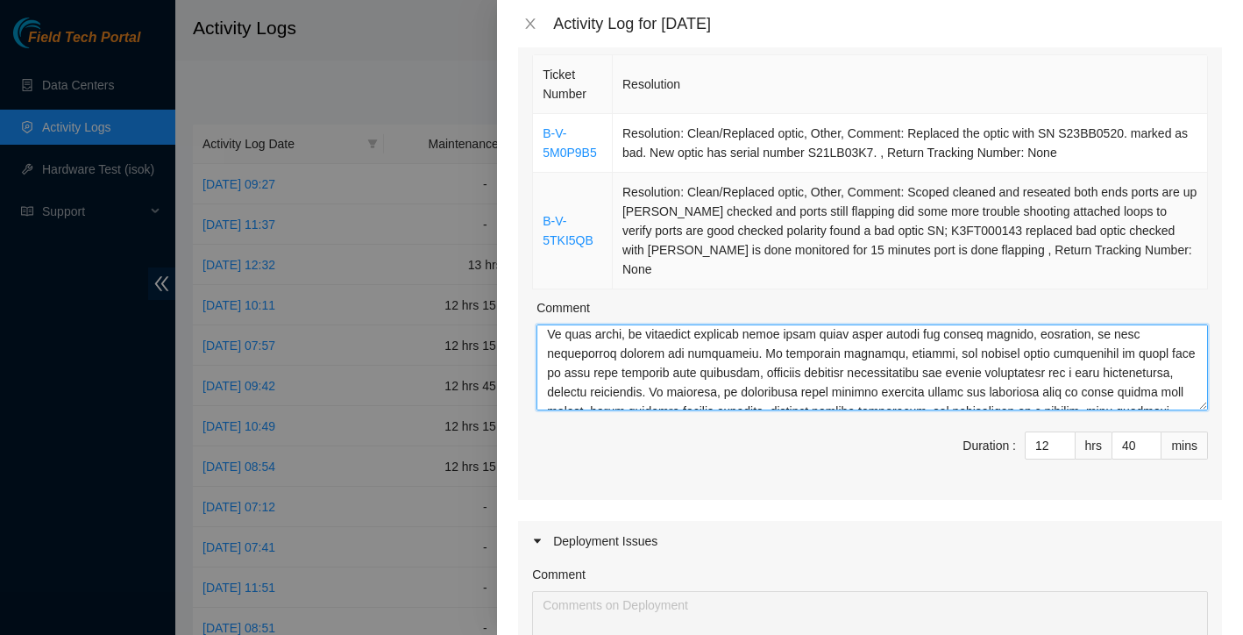
scroll to position [0, 0]
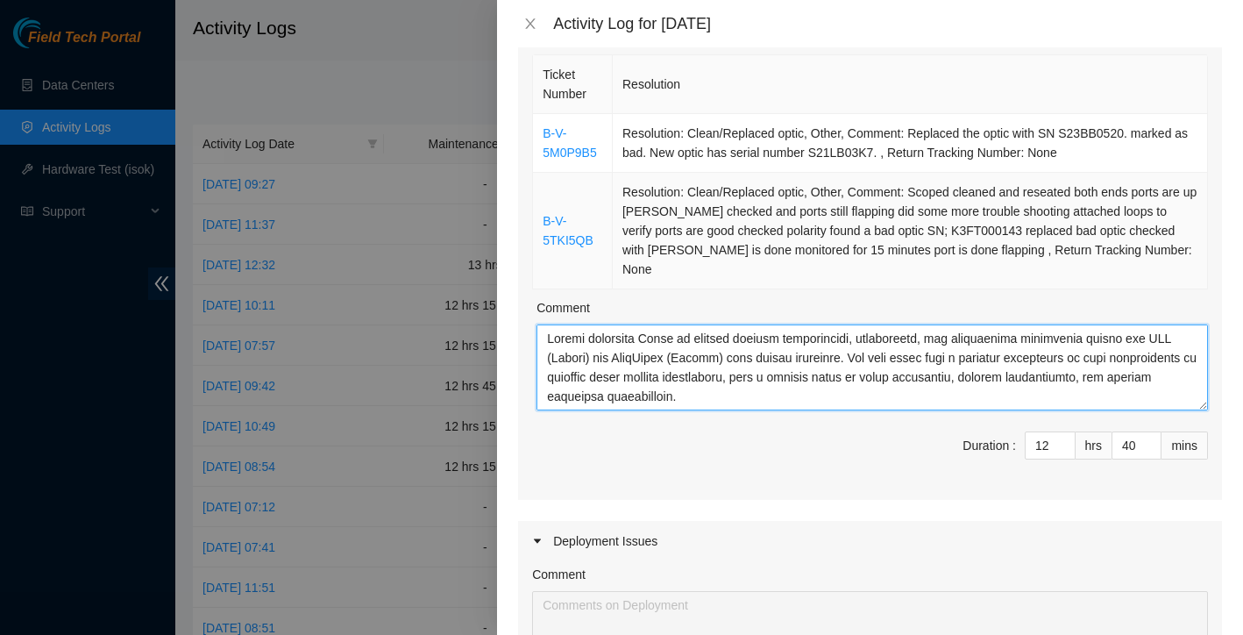
drag, startPoint x: 716, startPoint y: 379, endPoint x: 659, endPoint y: 258, distance: 134.1
click at [659, 258] on div "Ticket Number Resolution B-V-5M0P9B5 Resolution: Clean/Replaced optic, Other, C…" at bounding box center [870, 275] width 704 height 449
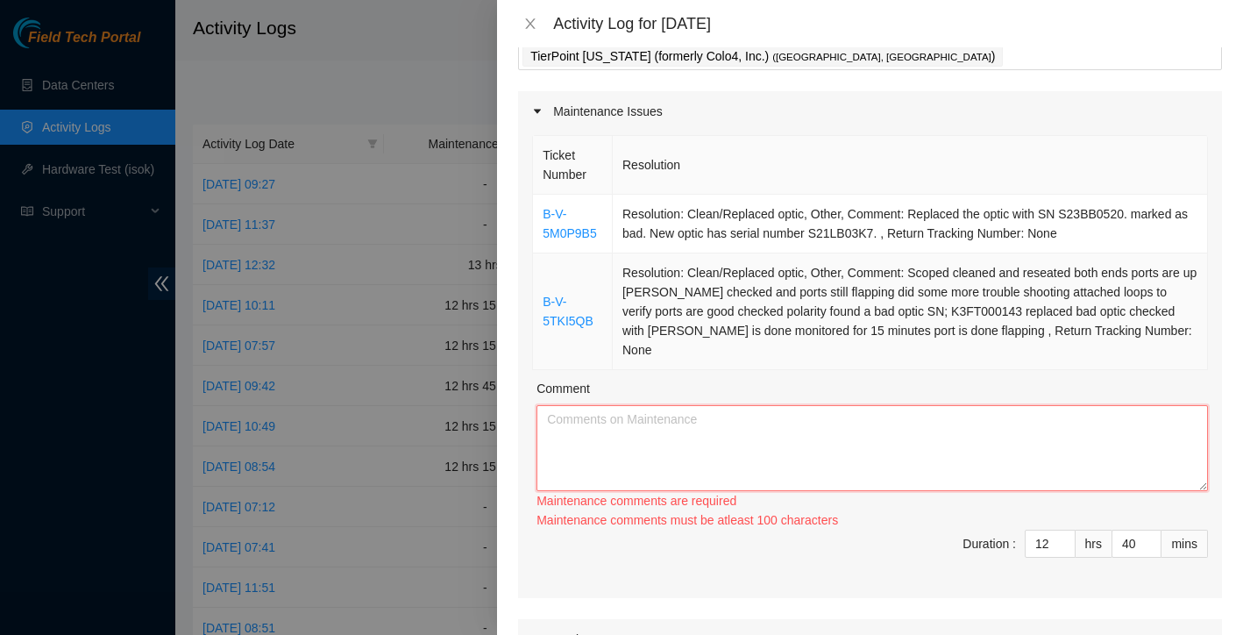
scroll to position [127, 0]
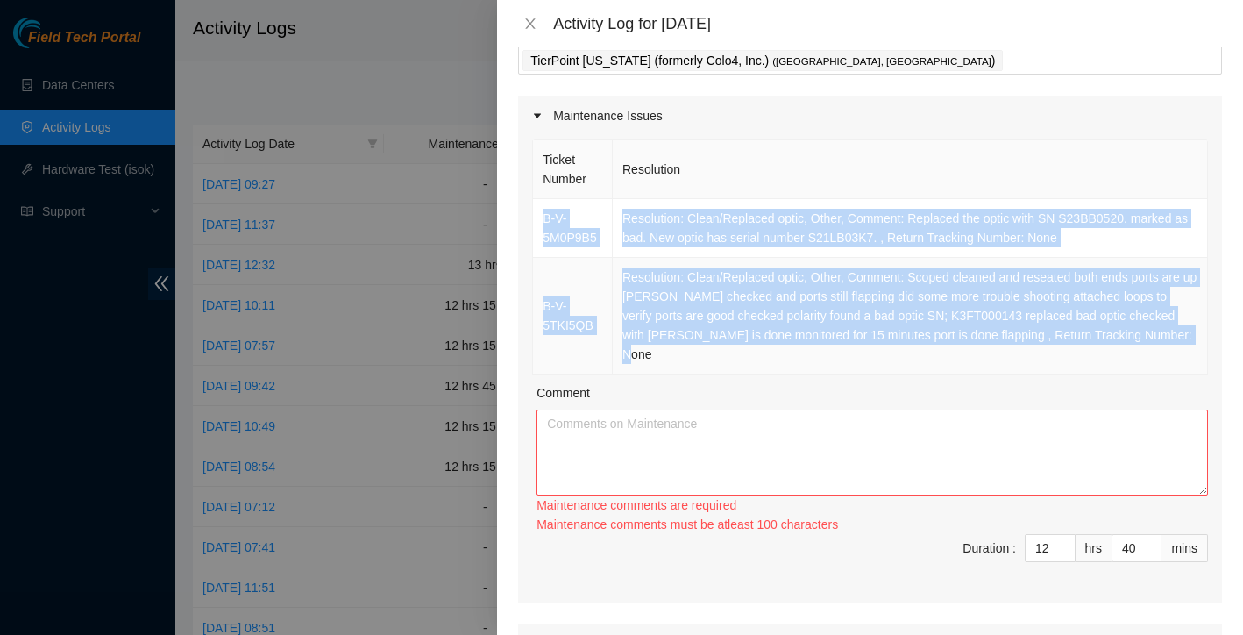
drag, startPoint x: 543, startPoint y: 180, endPoint x: 723, endPoint y: 332, distance: 236.5
click at [723, 332] on tbody "B-V-5M0P9B5 Resolution: Clean/Replaced optic, Other, Comment: Replaced the opti…" at bounding box center [870, 286] width 675 height 175
copy tbody "B-V-5M0P9B5 Resolution: Clean/Replaced optic, Other, Comment: Replaced the opti…"
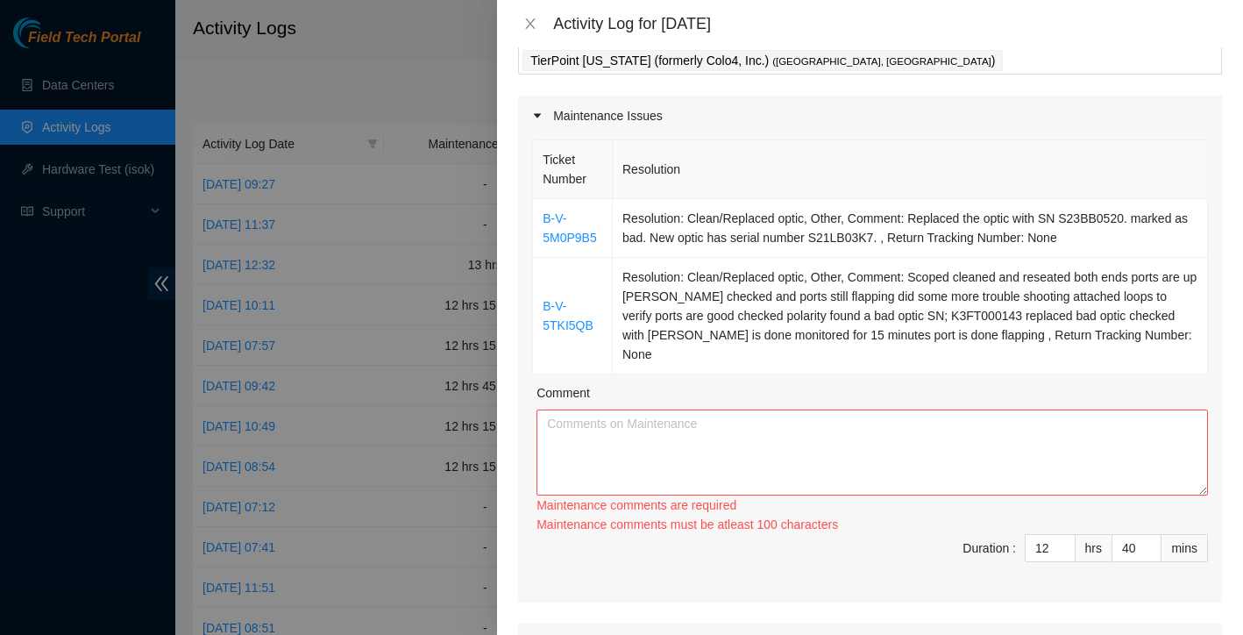
click at [623, 383] on div "Comment" at bounding box center [873, 396] width 672 height 26
click at [606, 410] on textarea "Comment" at bounding box center [873, 453] width 672 height 86
paste textarea "B-V-5M0P9B5 Resolution: Clean/Replaced optic, Other, Comment: Replaced the opti…"
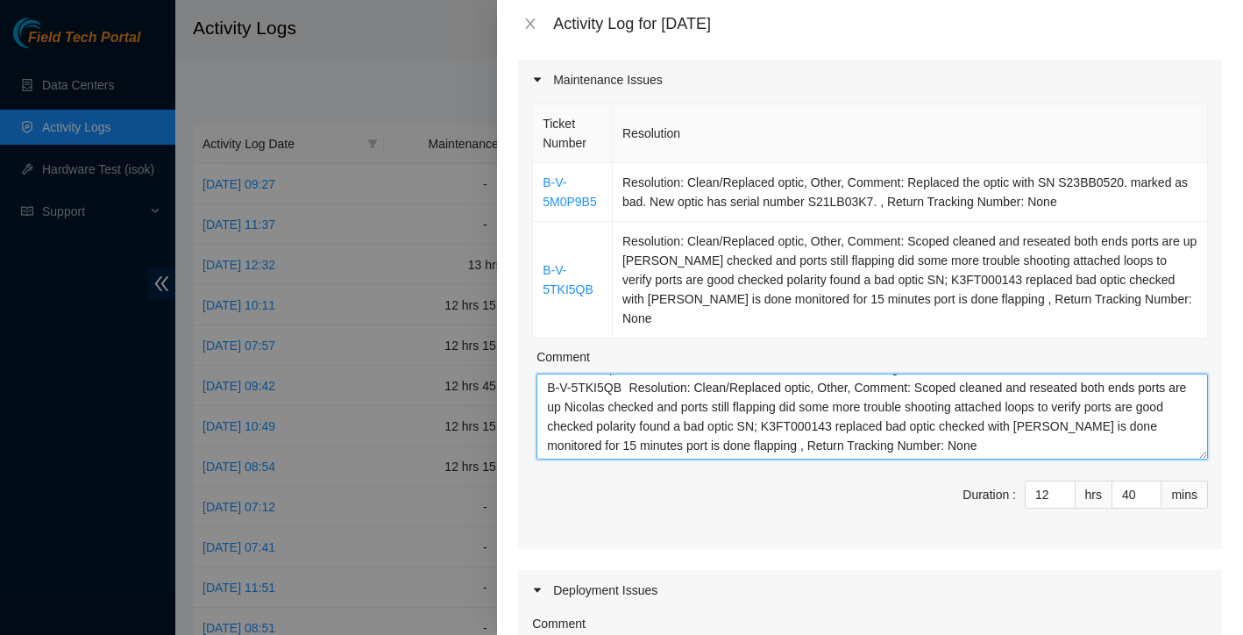
scroll to position [52, 0]
paste textarea "Worked alongside Yzaak to improve overall organization, cleanliness, and operat…"
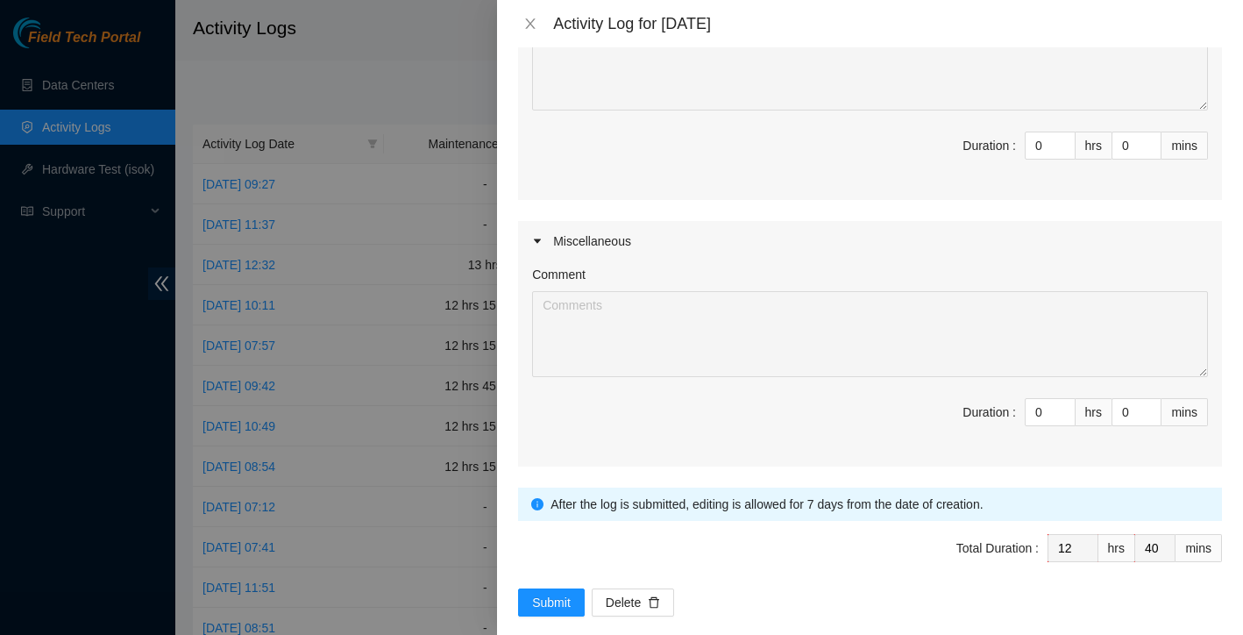
scroll to position [778, 0]
type textarea "B-V-5M0P9B5 Resolution: Clean/Replaced optic, Other, Comment: Replaced the opti…"
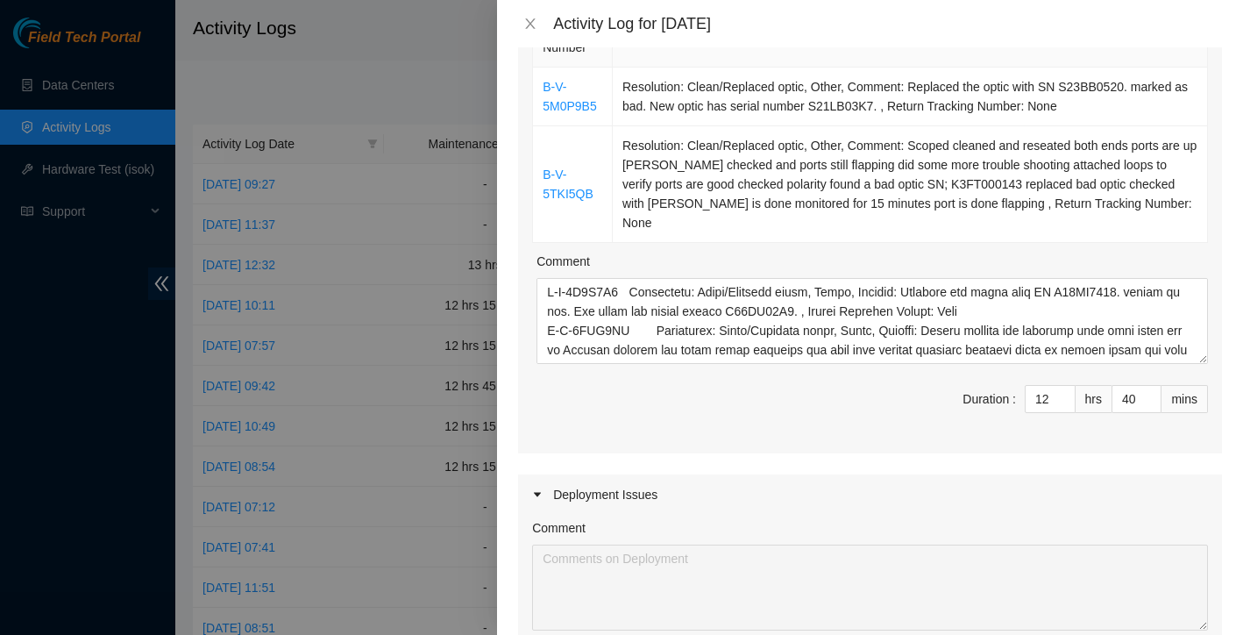
scroll to position [246, 0]
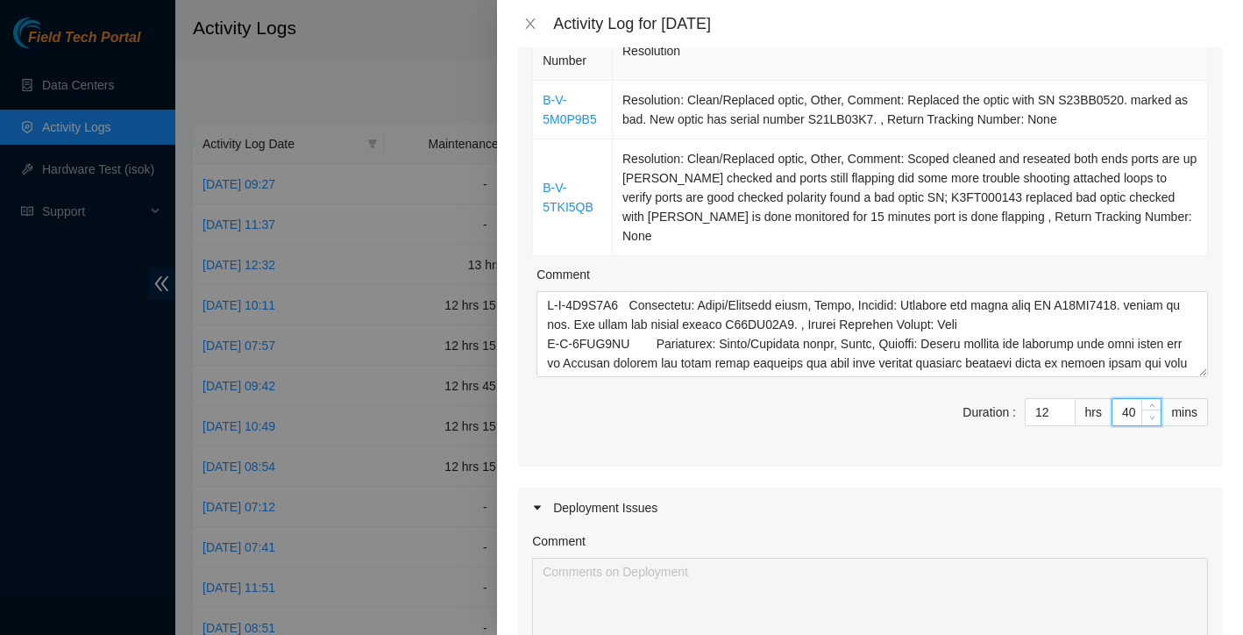
type input "39"
click at [1142, 410] on span "Decrease Value" at bounding box center [1151, 418] width 19 height 16
type input "40"
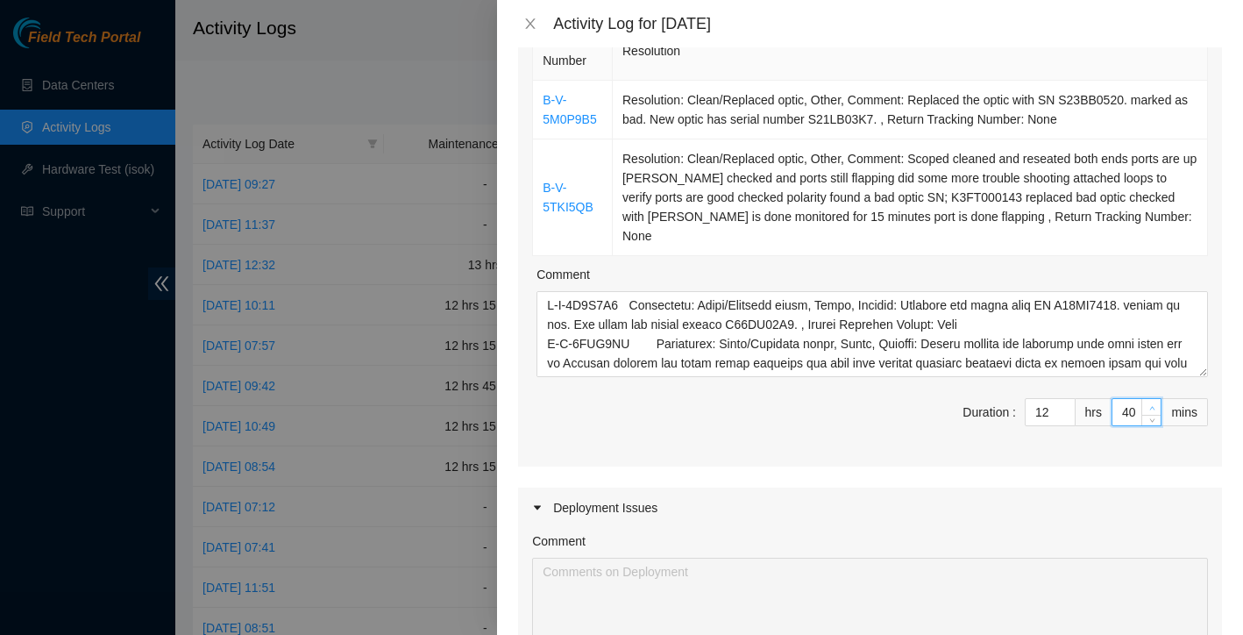
click at [1150, 405] on icon "up" at bounding box center [1153, 408] width 6 height 6
type input "41"
click at [1150, 405] on icon "up" at bounding box center [1153, 408] width 6 height 6
type input "42"
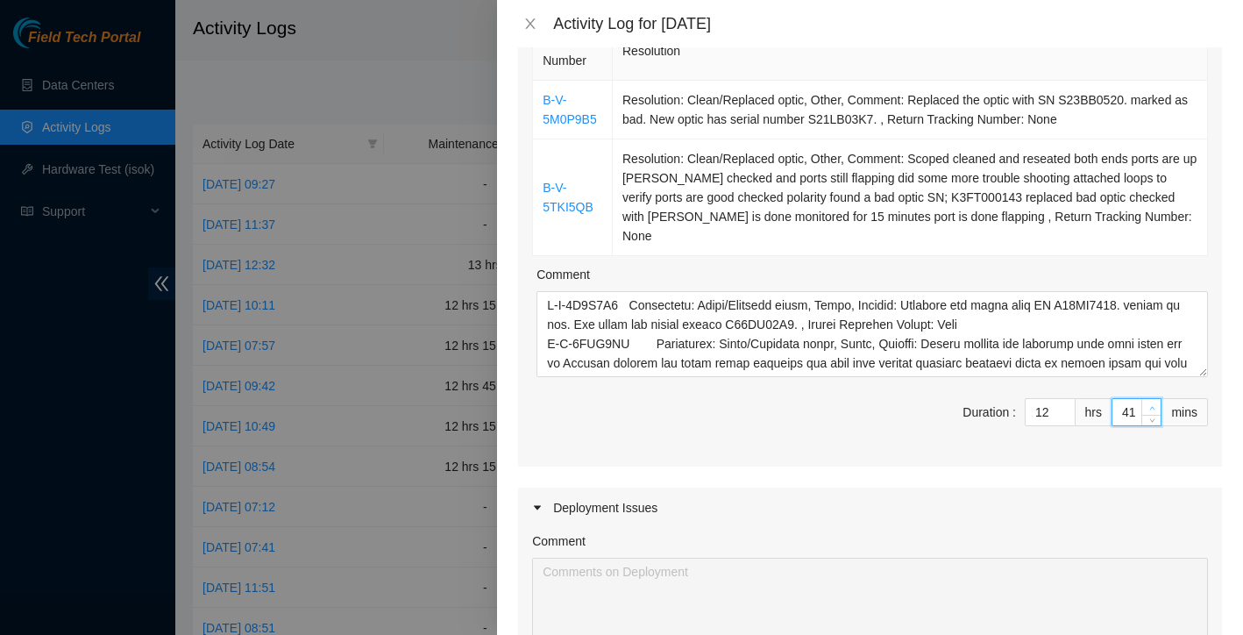
type input "42"
click at [1150, 405] on icon "up" at bounding box center [1153, 408] width 6 height 6
type input "43"
click at [1150, 405] on icon "up" at bounding box center [1153, 408] width 6 height 6
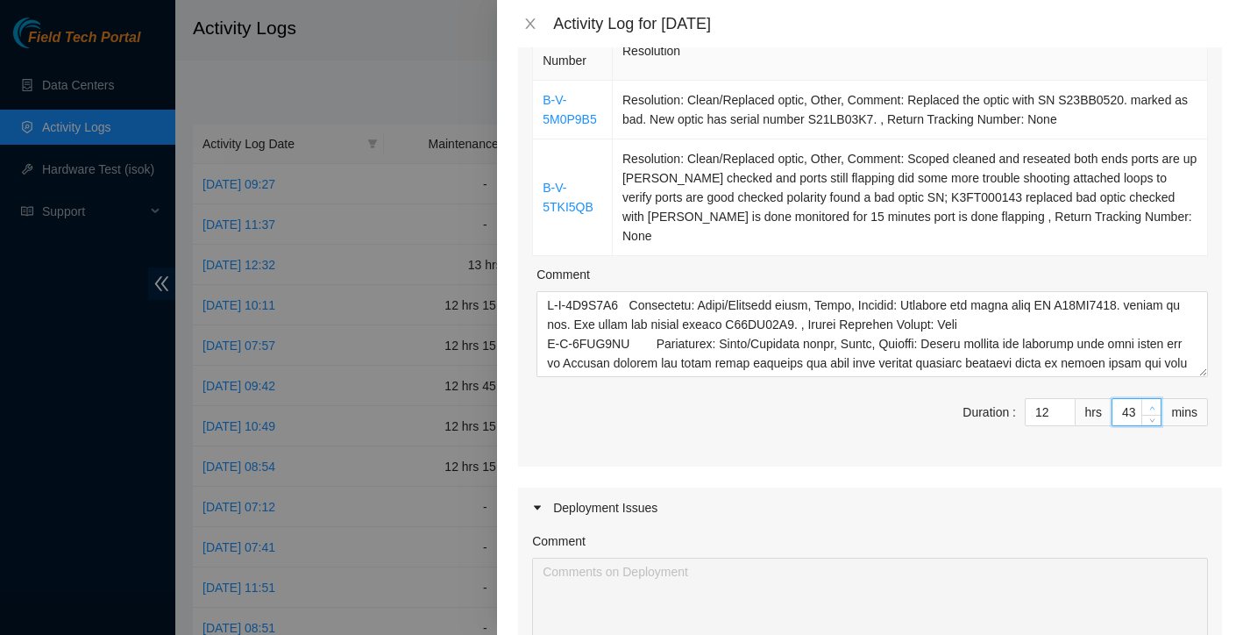
type input "44"
click at [1150, 405] on icon "up" at bounding box center [1153, 408] width 6 height 6
type input "45"
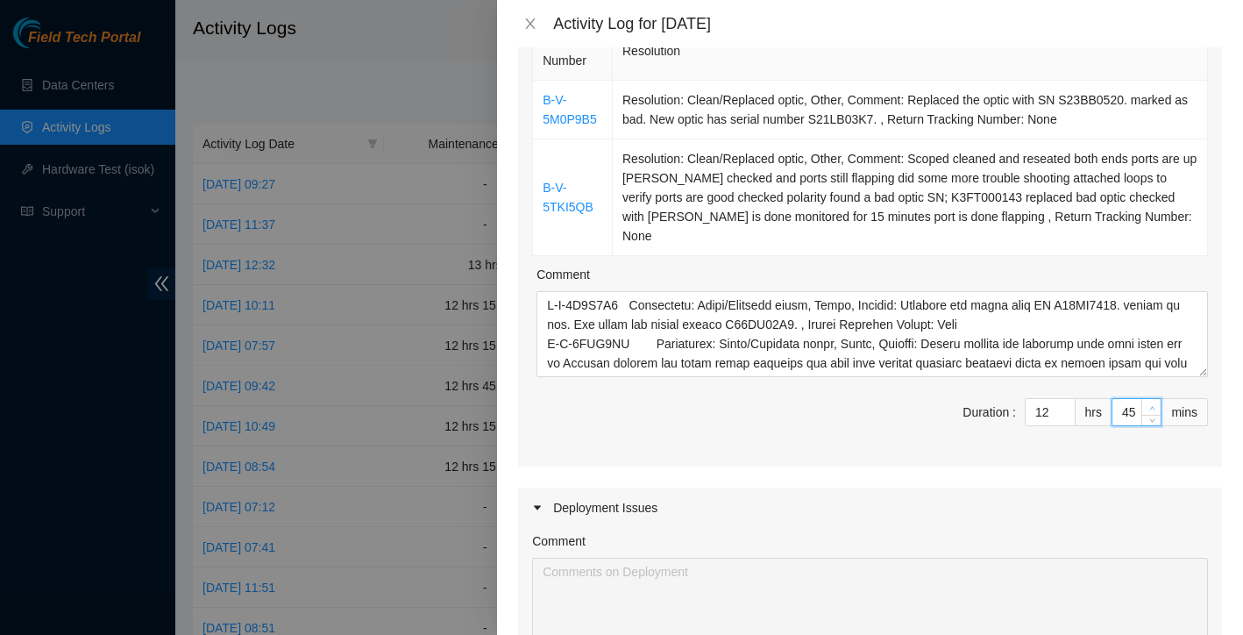
click at [1150, 405] on icon "up" at bounding box center [1153, 408] width 6 height 6
click at [1084, 424] on div "Ticket Number Resolution B-V-5M0P9B5 Resolution: Clean/Replaced optic, Other, C…" at bounding box center [870, 242] width 704 height 449
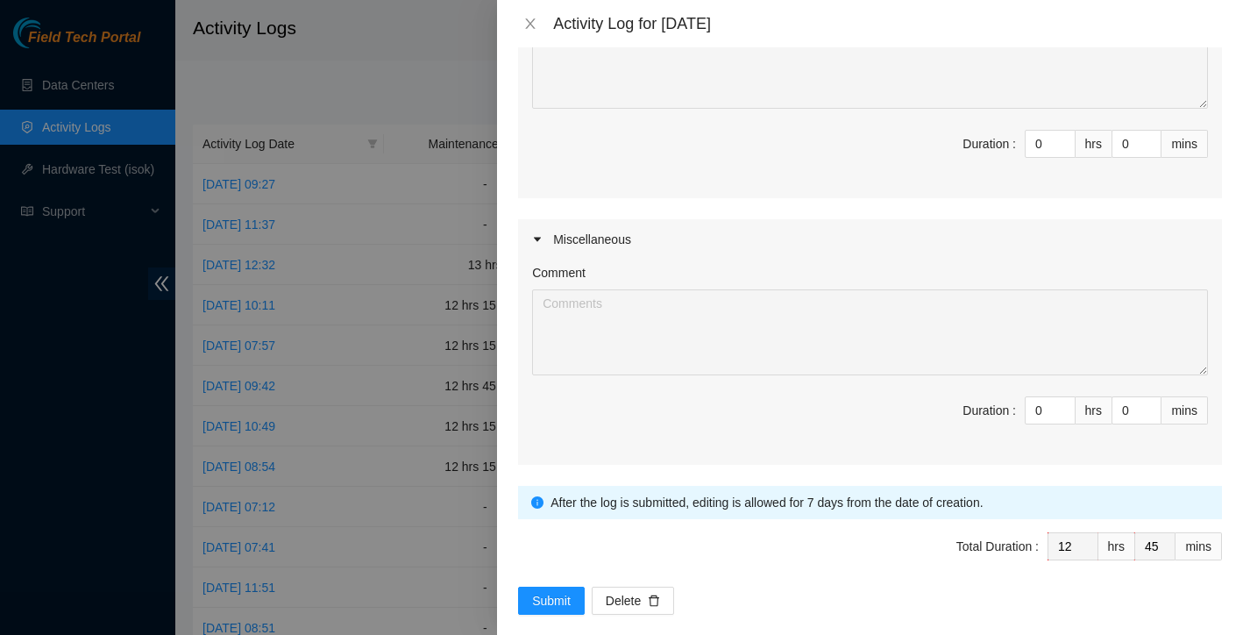
scroll to position [778, 0]
click at [566, 594] on span "Submit" at bounding box center [551, 603] width 39 height 19
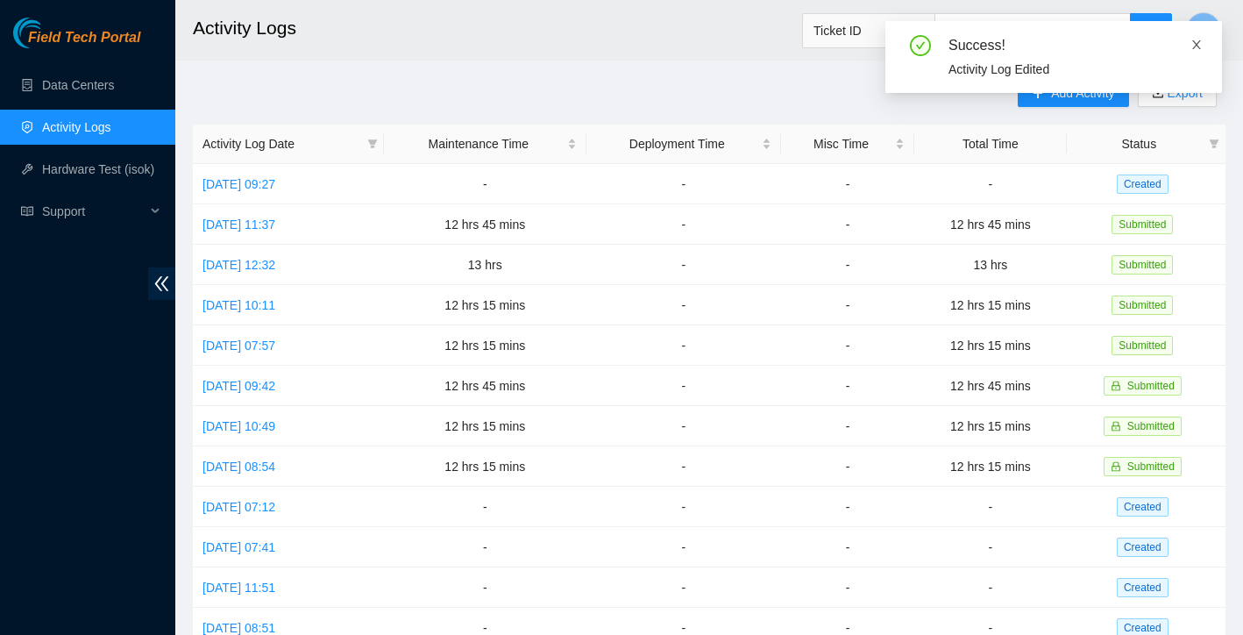
click at [1199, 46] on icon "close" at bounding box center [1197, 45] width 12 height 12
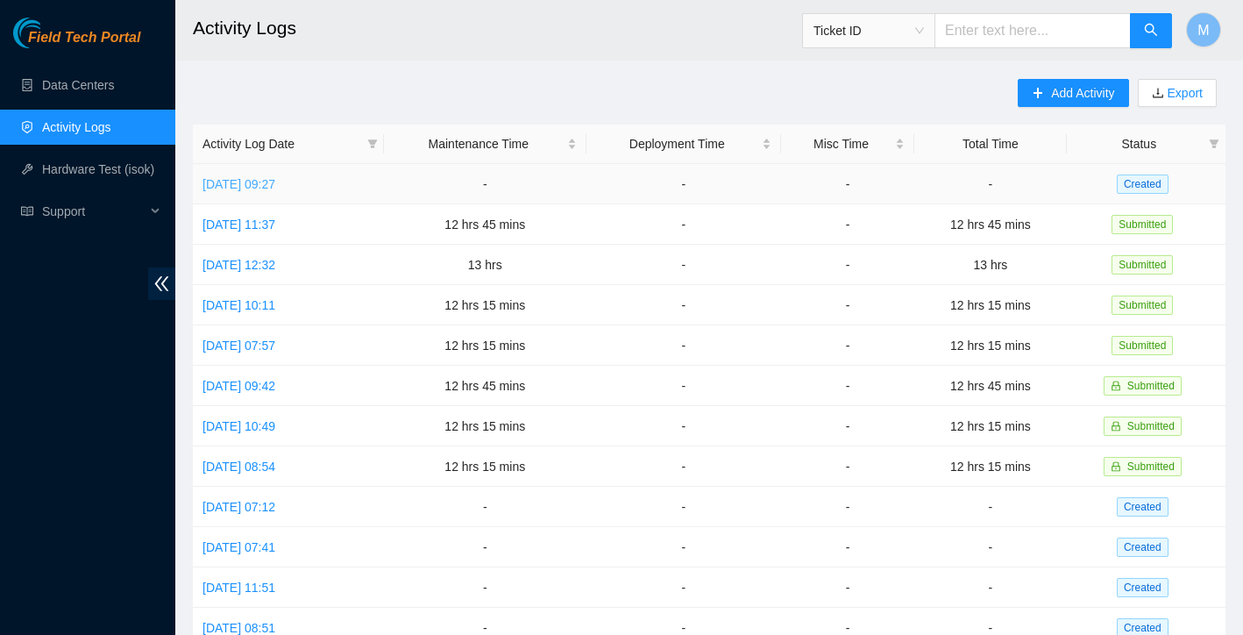
click at [269, 188] on link "[DATE] 09:27" at bounding box center [239, 184] width 73 height 14
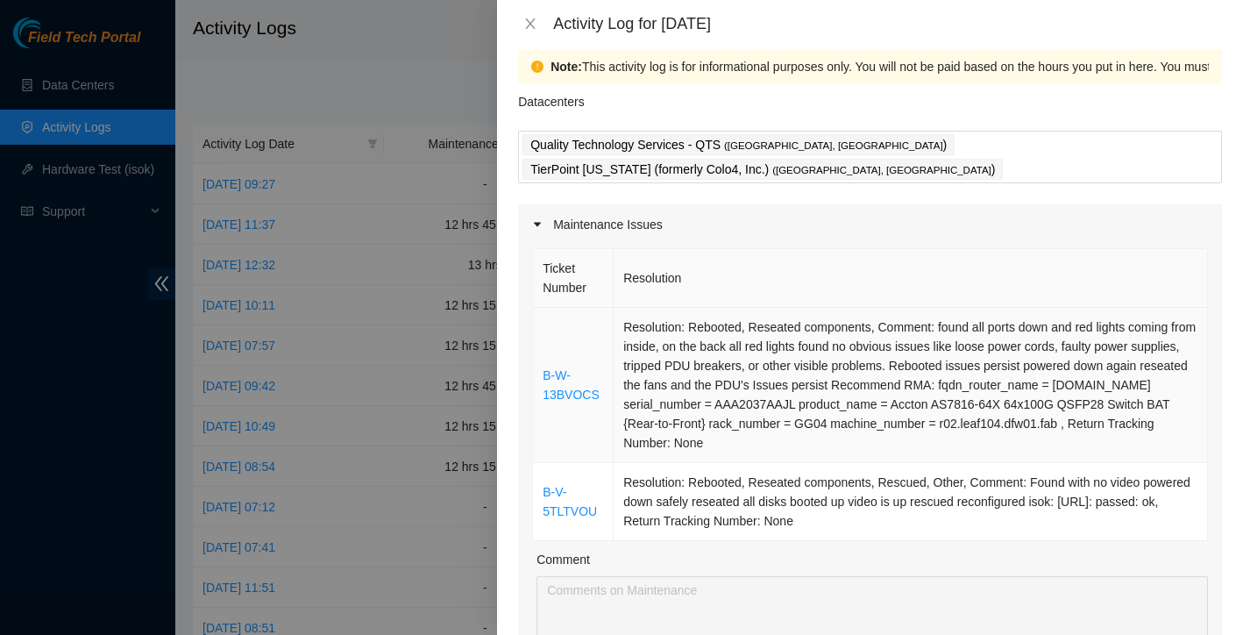
scroll to position [20, 0]
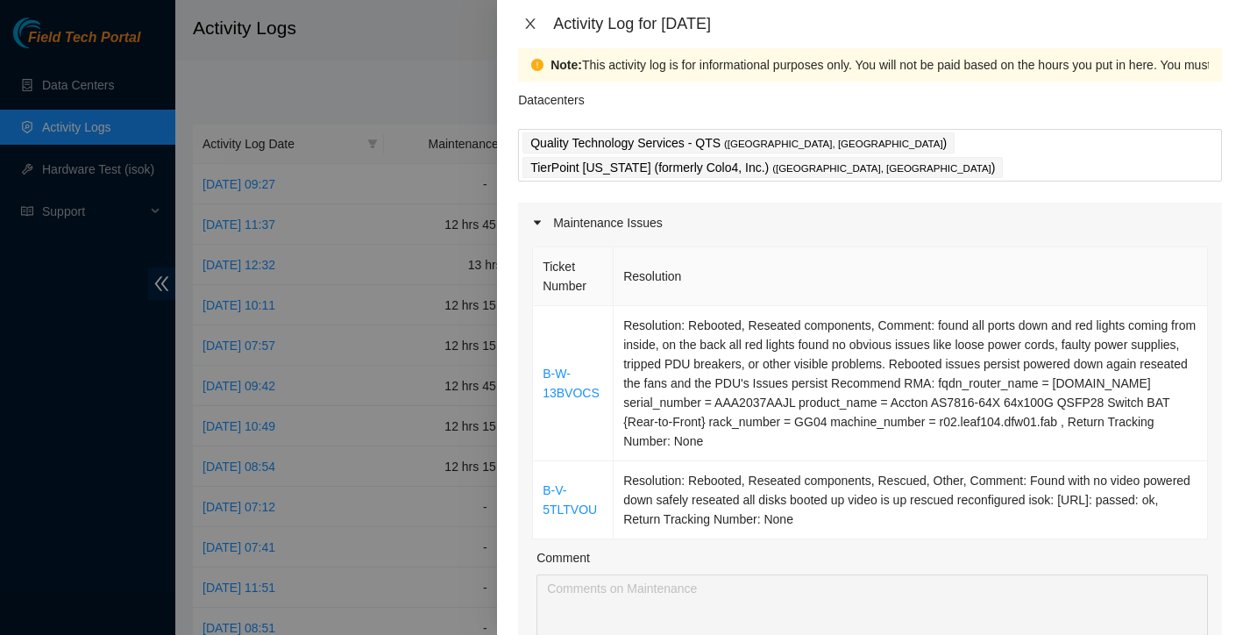
click at [525, 24] on icon "close" at bounding box center [531, 24] width 14 height 14
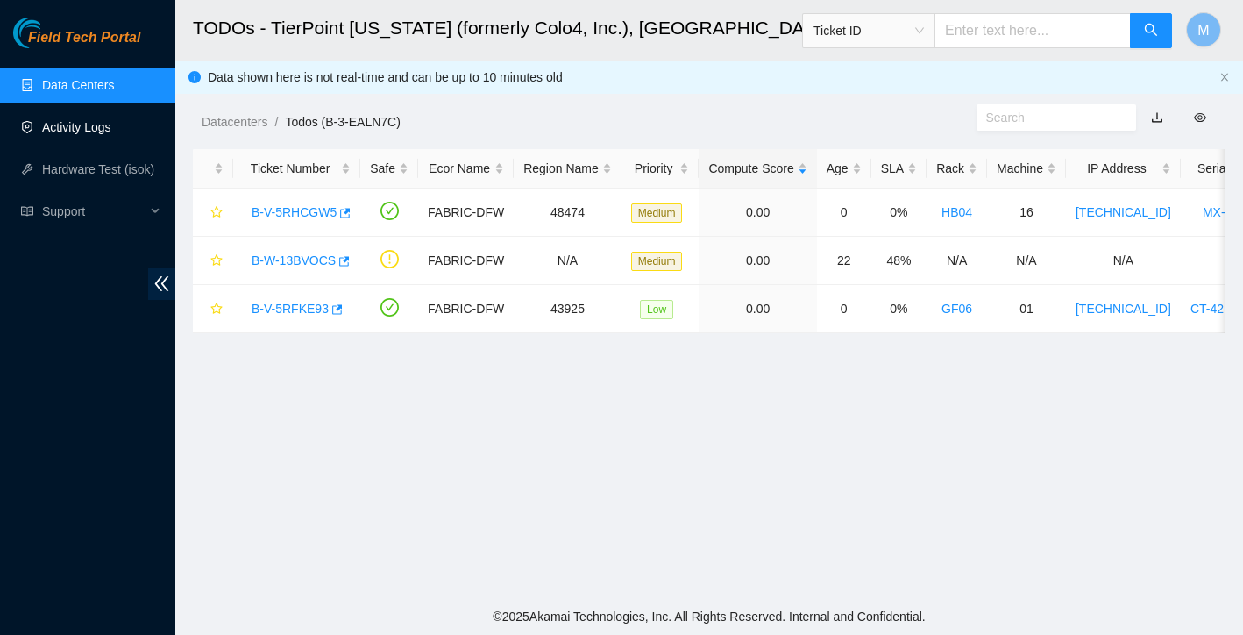
click at [92, 132] on link "Activity Logs" at bounding box center [76, 127] width 69 height 14
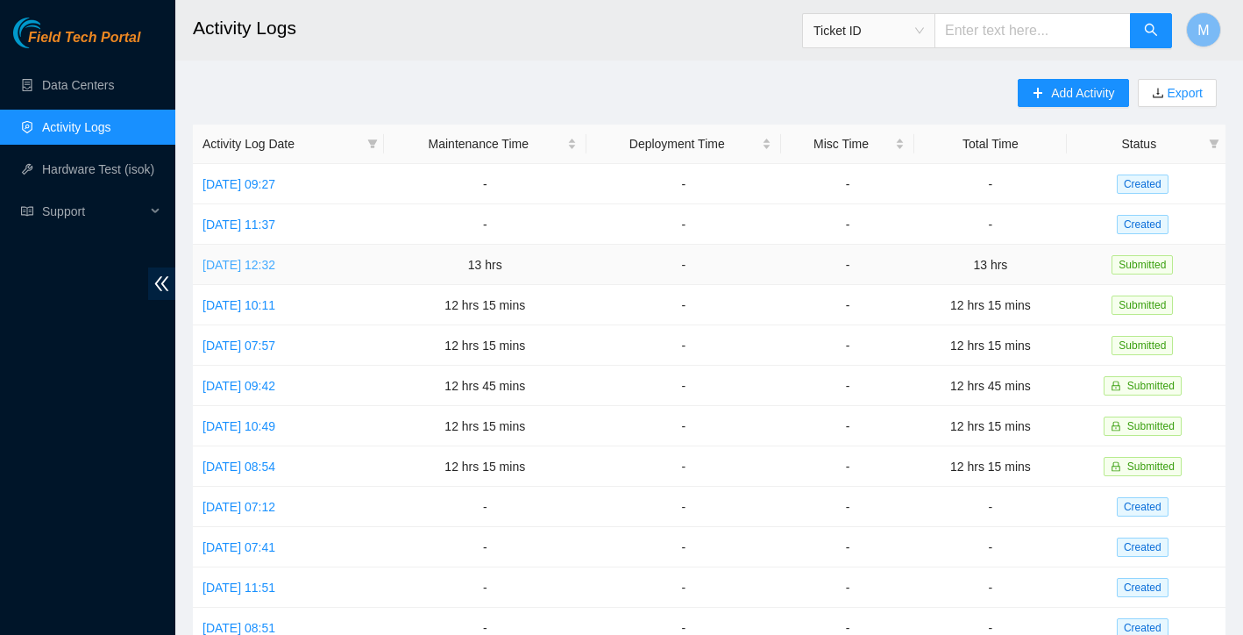
click at [275, 262] on link "[DATE] 12:32" at bounding box center [239, 265] width 73 height 14
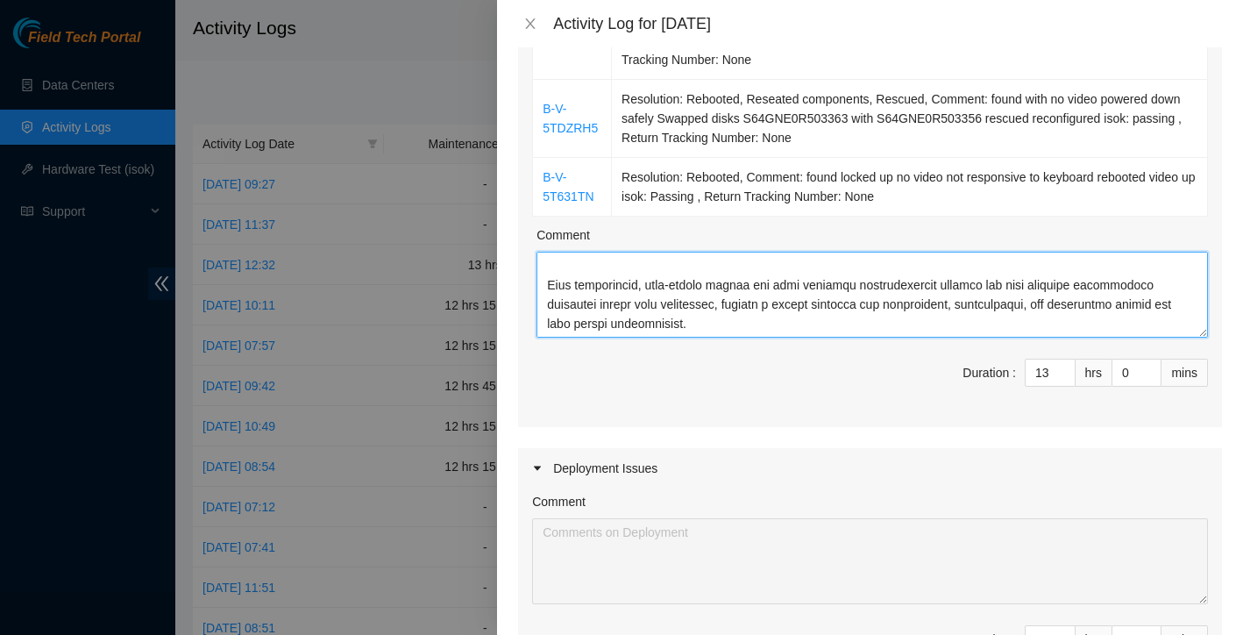
scroll to position [656, 0]
drag, startPoint x: 547, startPoint y: 290, endPoint x: 671, endPoint y: 345, distance: 135.1
click at [671, 345] on div "Ticket Number Resolution B-V-5S2P46H Resolution: Other, Comment: Please return …" at bounding box center [870, 144] width 704 height 566
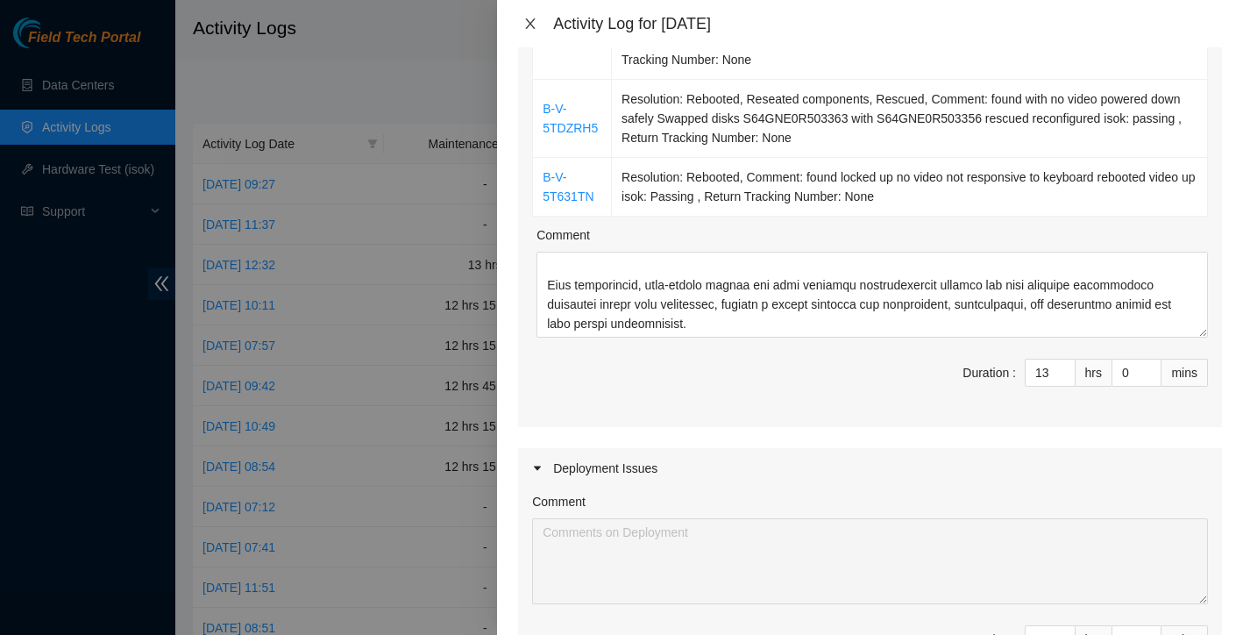
click at [530, 22] on icon "close" at bounding box center [531, 23] width 10 height 11
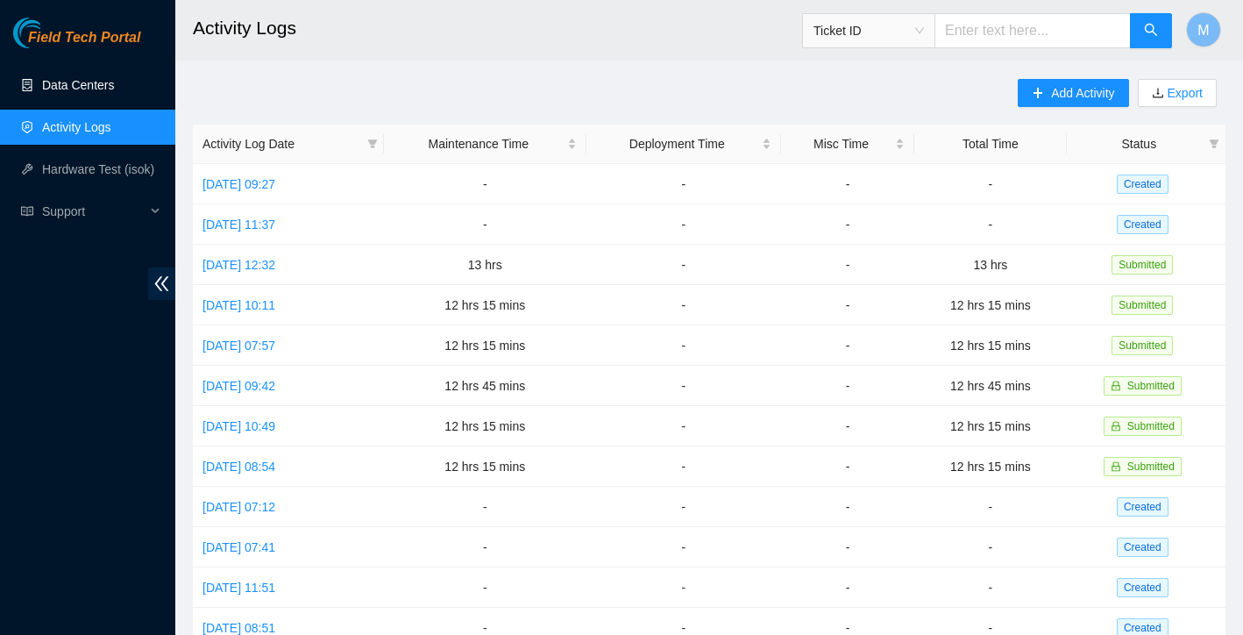
click at [93, 86] on link "Data Centers" at bounding box center [78, 85] width 72 height 14
